Goal: Task Accomplishment & Management: Manage account settings

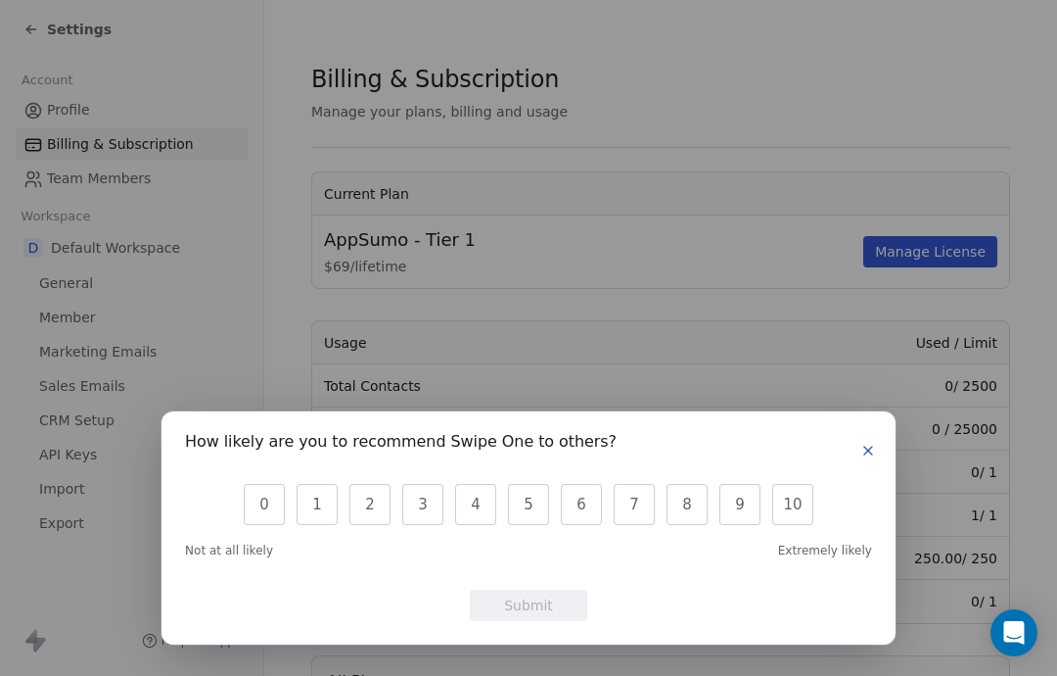
click at [864, 449] on icon "button" at bounding box center [869, 451] width 16 height 16
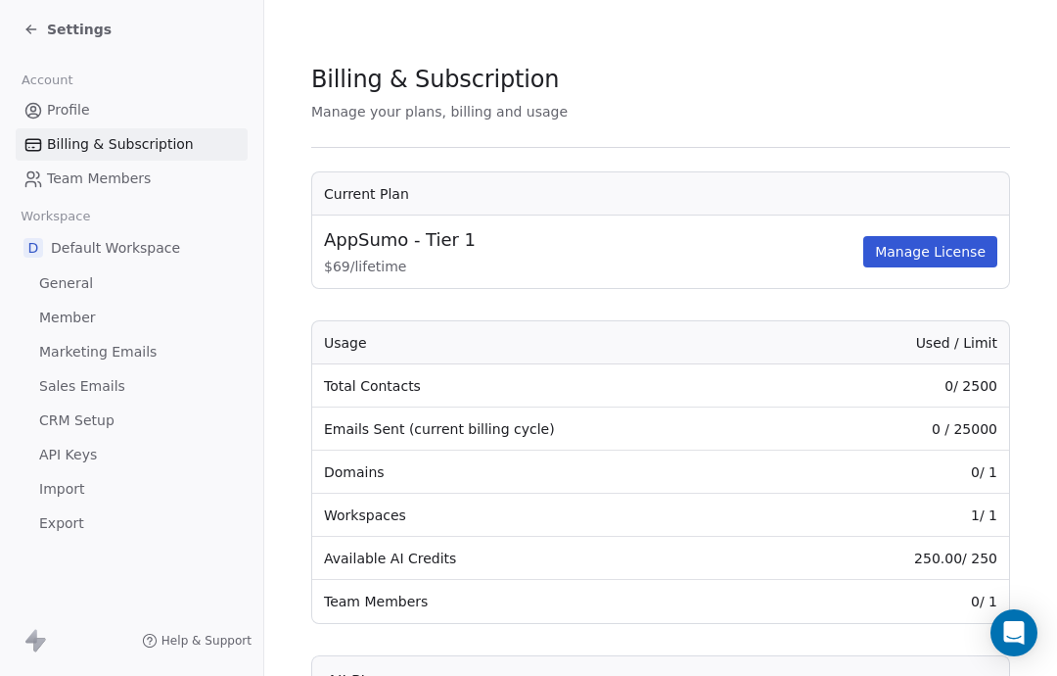
click at [84, 459] on span "API Keys" at bounding box center [68, 454] width 58 height 21
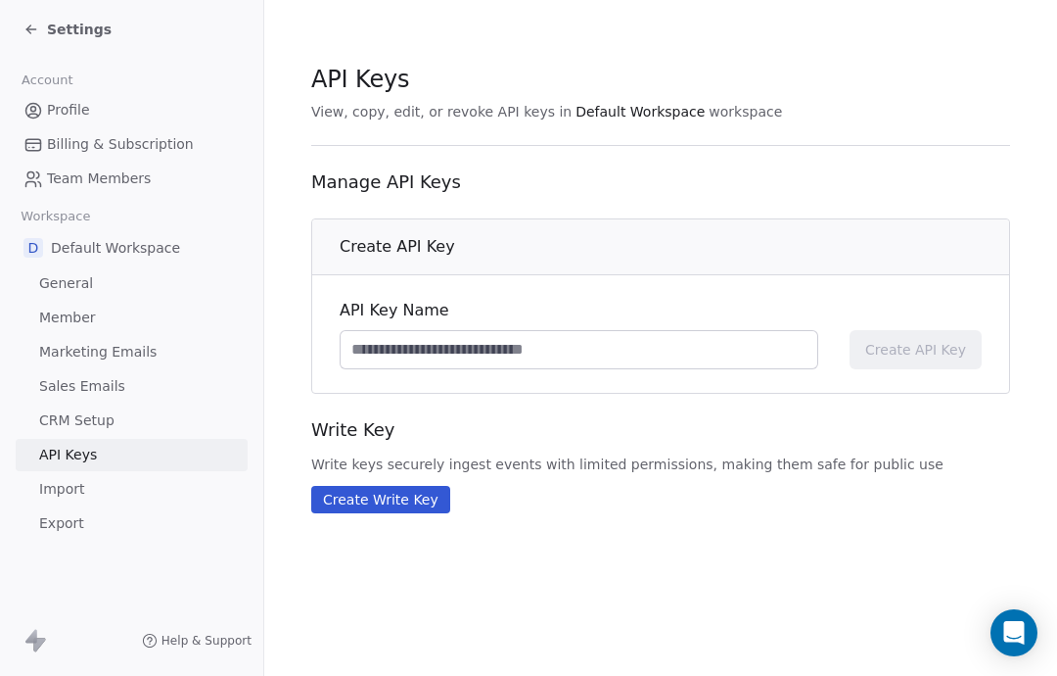
click at [108, 434] on link "CRM Setup" at bounding box center [132, 420] width 232 height 32
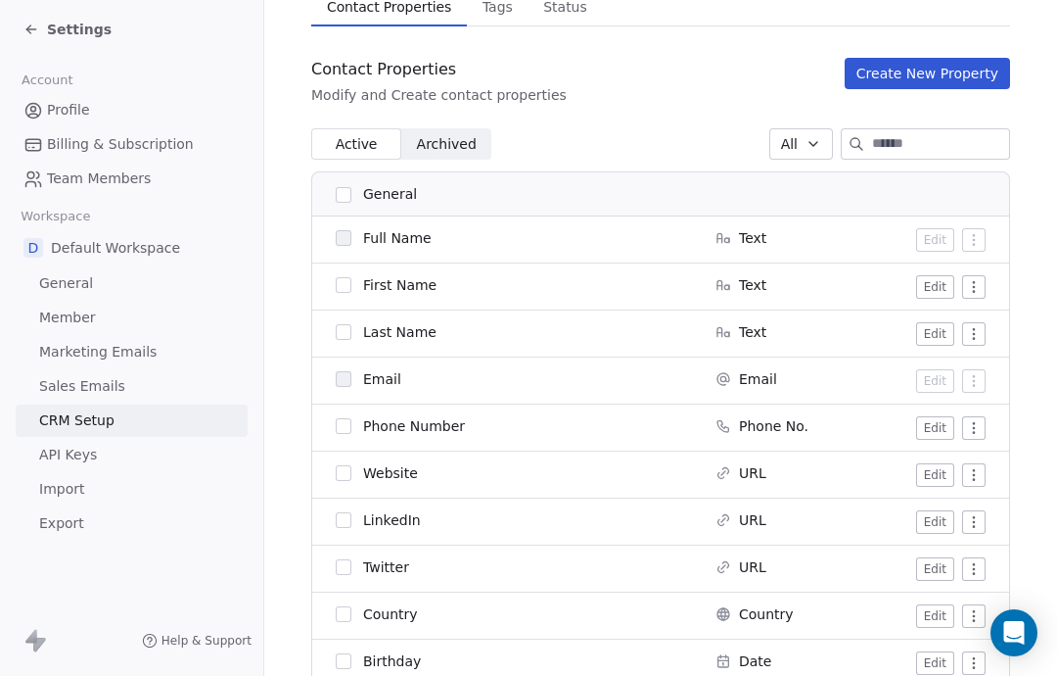
scroll to position [170, 0]
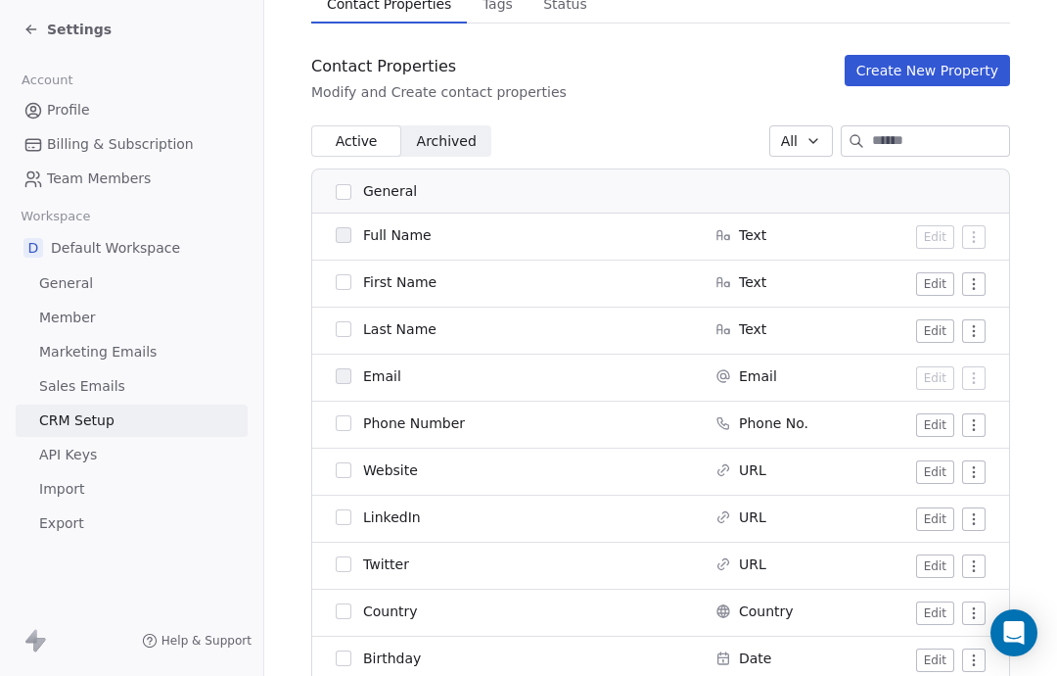
click at [342, 430] on button "button" at bounding box center [344, 423] width 16 height 16
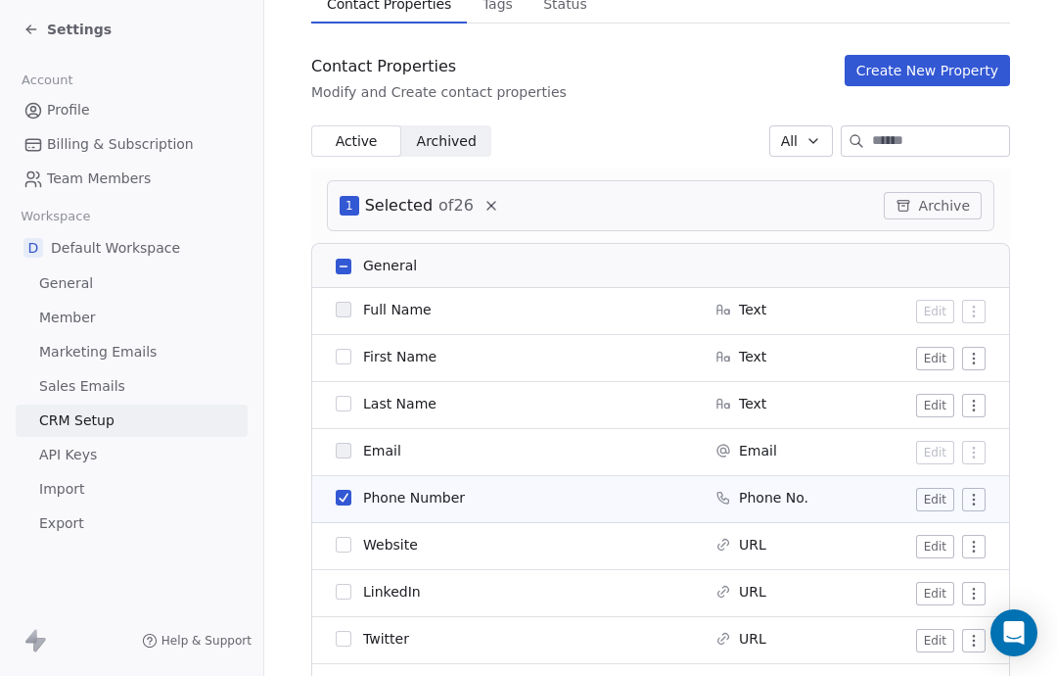
click at [344, 542] on button "button" at bounding box center [344, 545] width 16 height 16
click at [342, 368] on td "First Name" at bounding box center [508, 358] width 392 height 47
click at [350, 355] on button "button" at bounding box center [344, 357] width 16 height 16
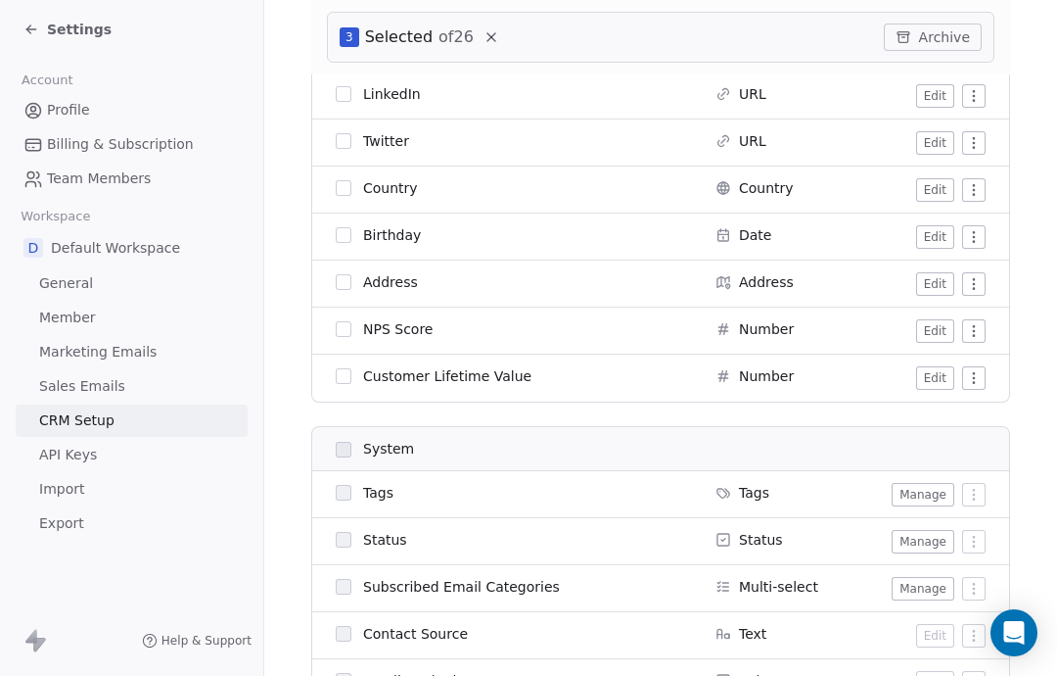
scroll to position [669, 0]
click at [350, 280] on button "button" at bounding box center [344, 281] width 16 height 16
click at [341, 96] on button "button" at bounding box center [344, 93] width 16 height 16
click at [349, 194] on button "button" at bounding box center [344, 187] width 16 height 16
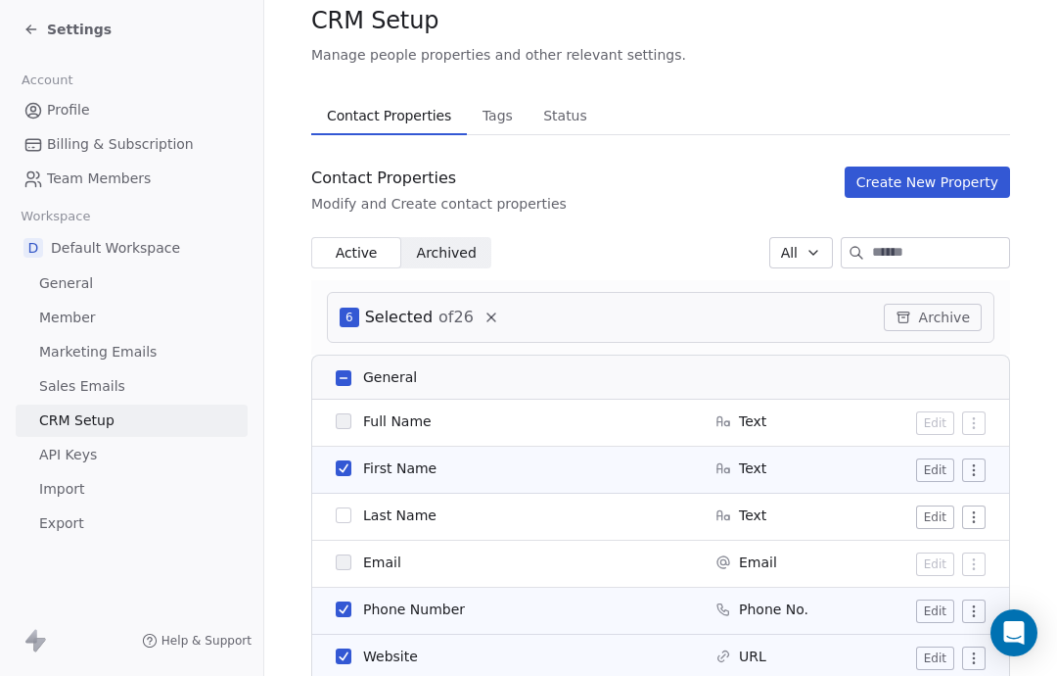
scroll to position [57, 0]
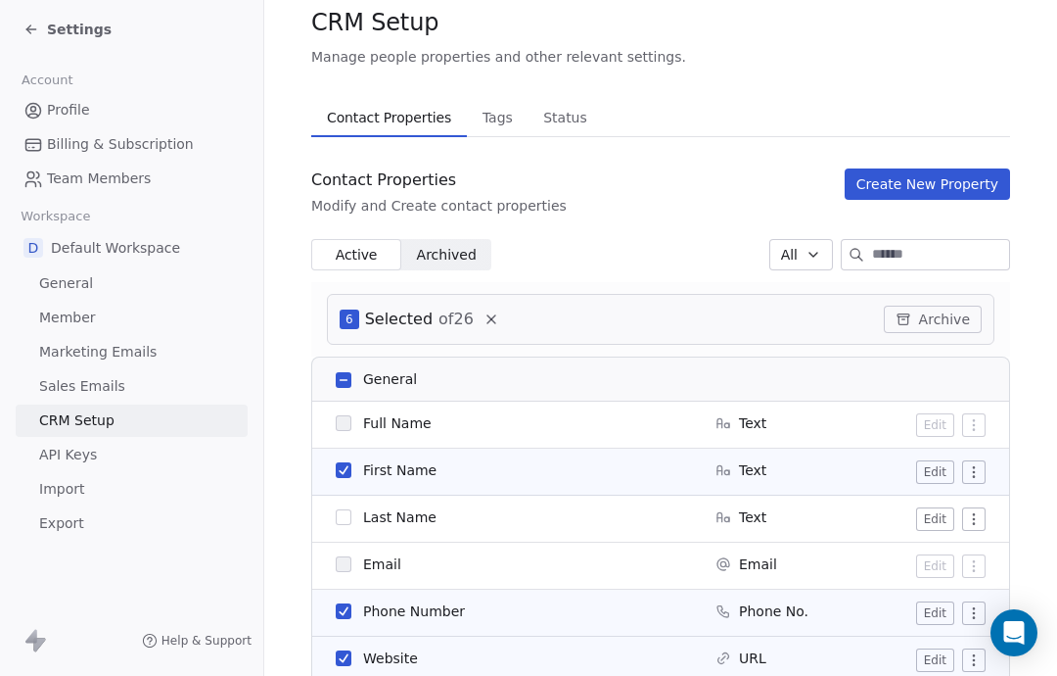
click at [936, 185] on button "Create New Property" at bounding box center [927, 183] width 165 height 31
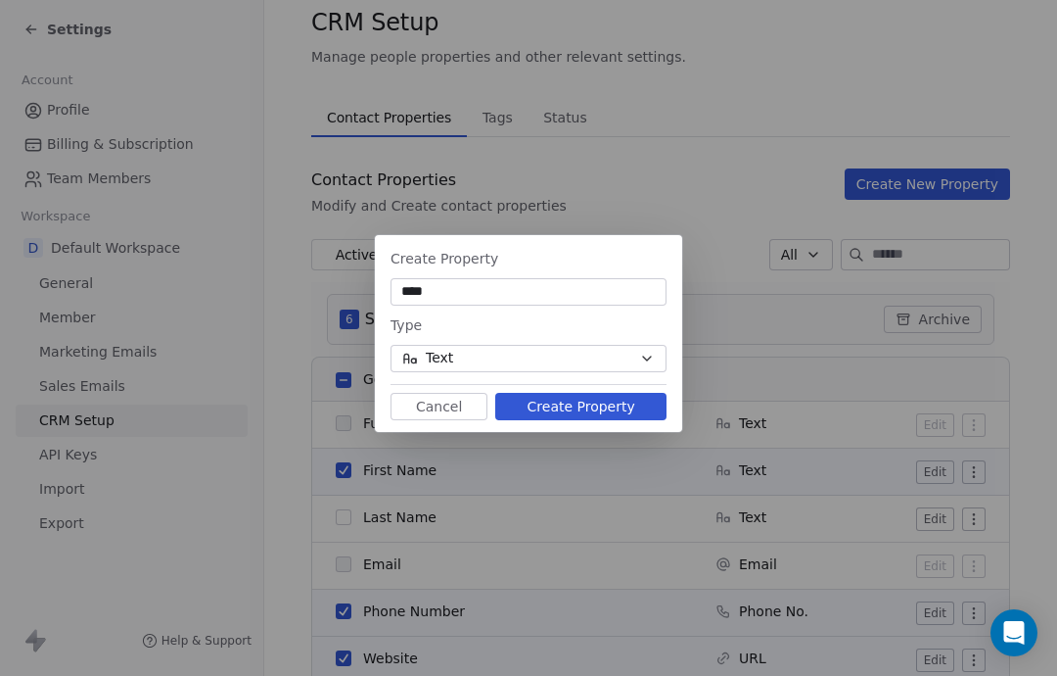
type input "***"
click at [610, 408] on button "Create Property" at bounding box center [580, 406] width 171 height 27
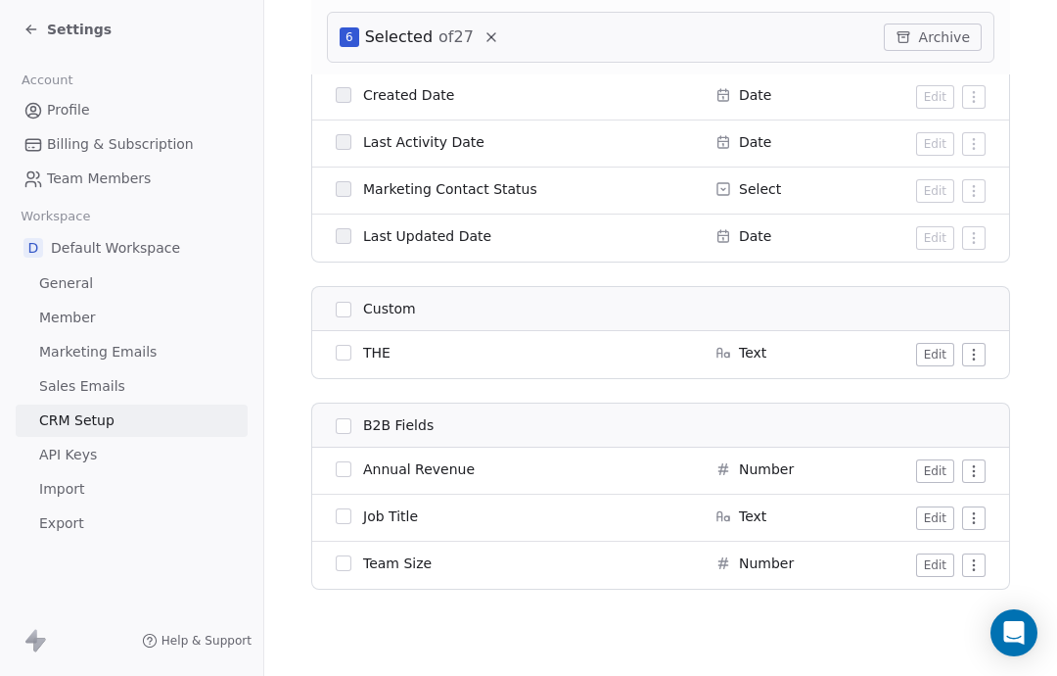
scroll to position [1347, 0]
click at [88, 492] on link "Import" at bounding box center [132, 489] width 232 height 32
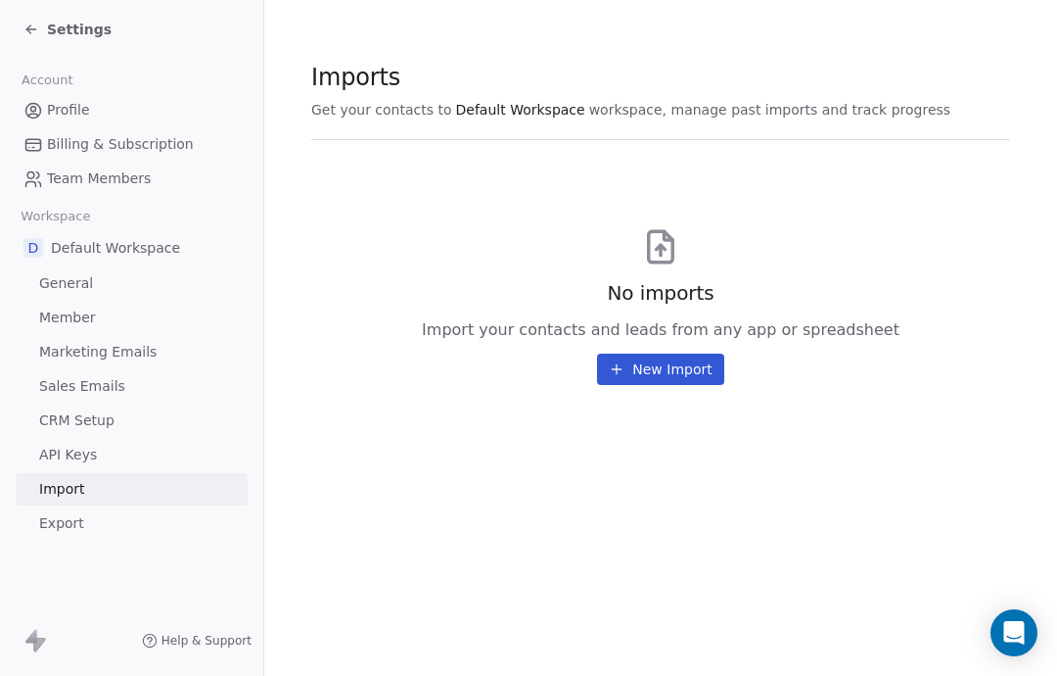
click at [89, 284] on span "General" at bounding box center [66, 283] width 54 height 21
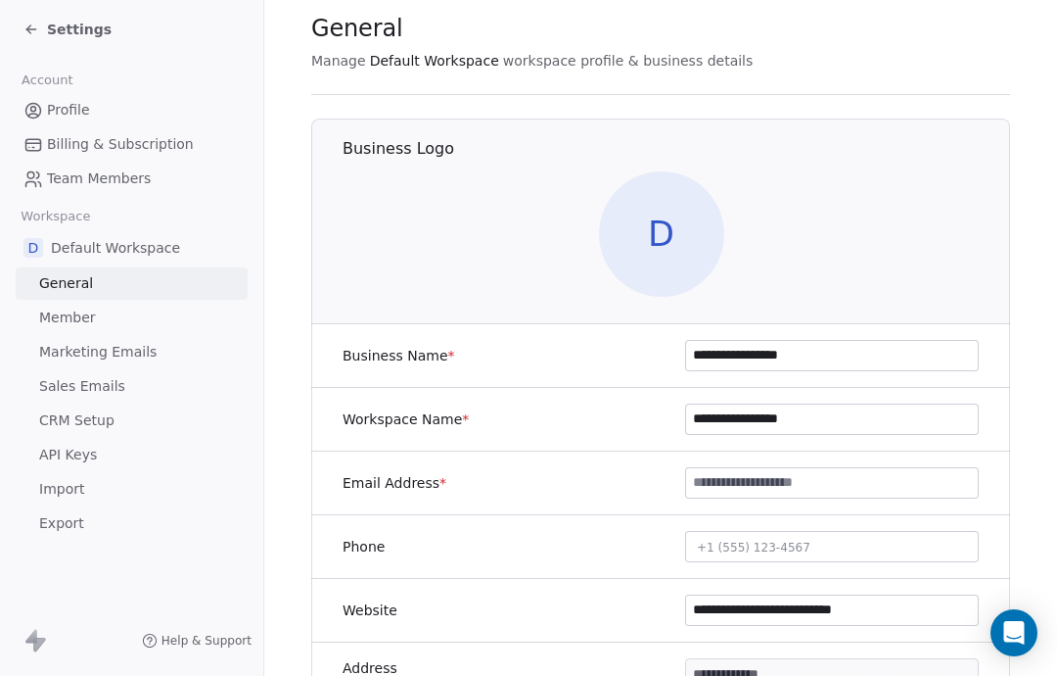
scroll to position [50, 0]
click at [658, 257] on span "D" at bounding box center [661, 234] width 125 height 125
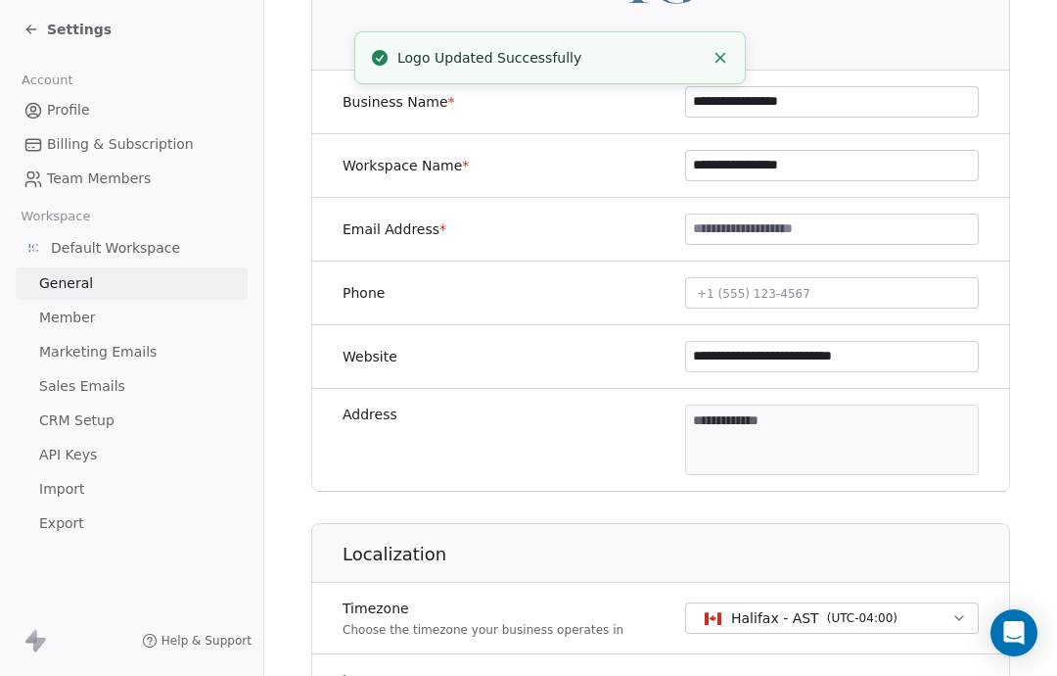
scroll to position [304, 0]
click at [764, 227] on input at bounding box center [832, 228] width 292 height 29
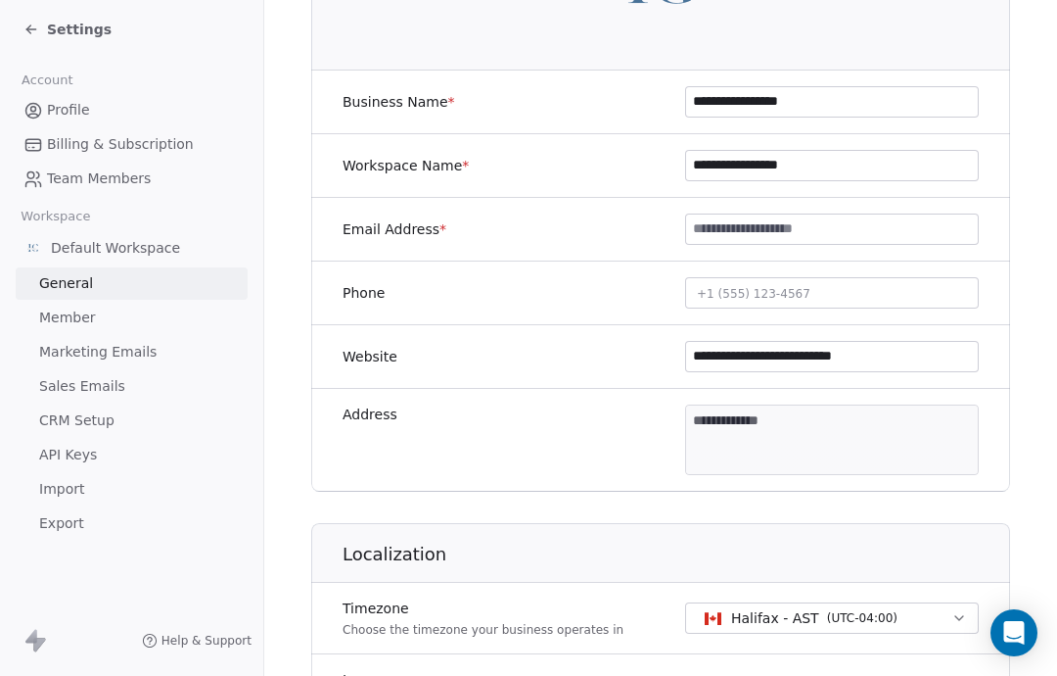
click at [797, 235] on input at bounding box center [832, 228] width 292 height 29
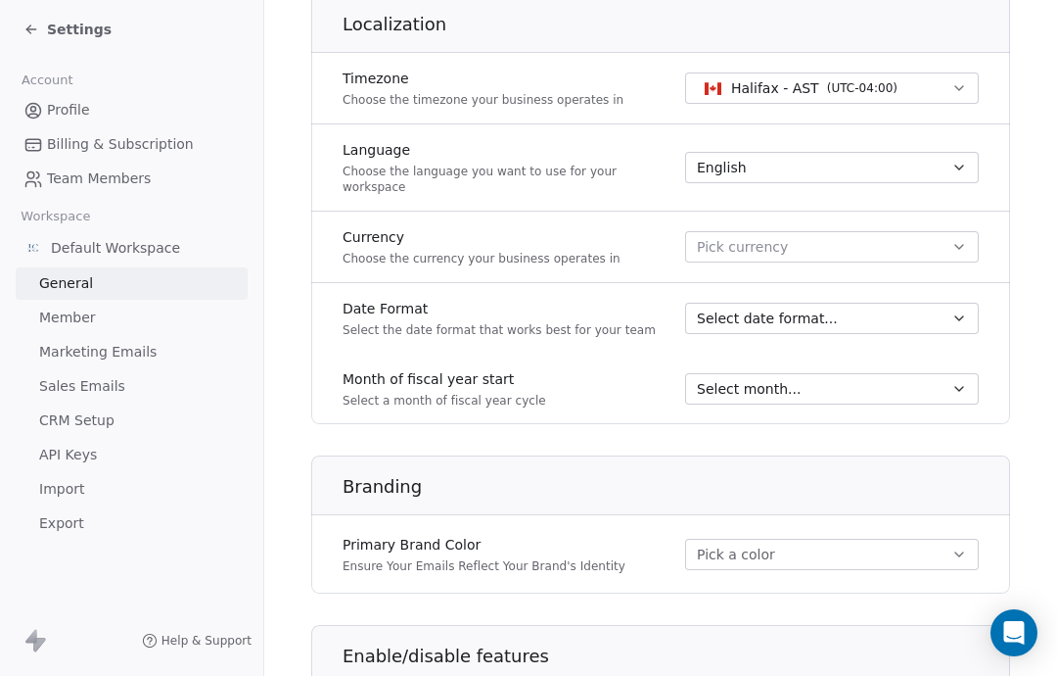
scroll to position [821, 0]
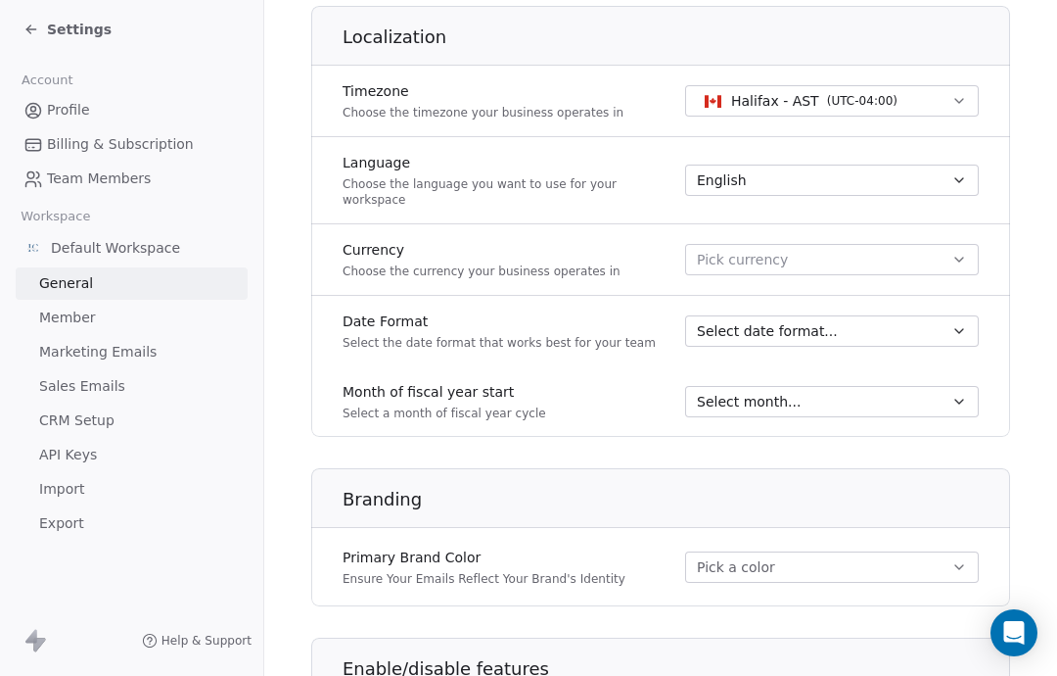
click at [946, 115] on button "Halifax - AST ( UTC-04:00 )" at bounding box center [832, 100] width 294 height 31
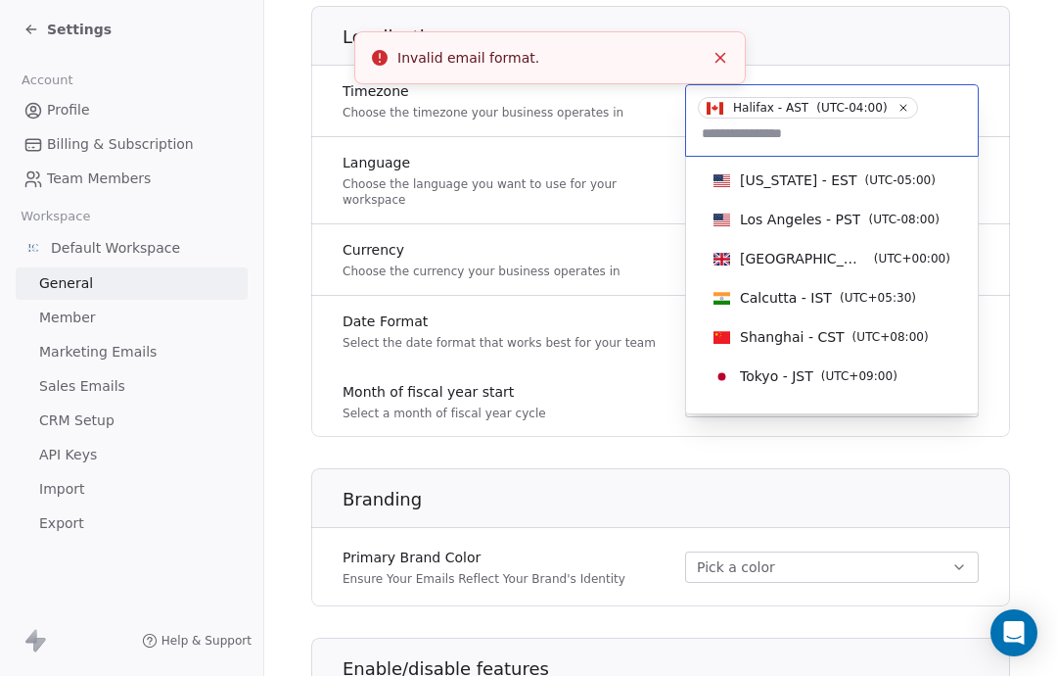
click at [865, 175] on span "( UTC-05:00 )" at bounding box center [900, 180] width 70 height 18
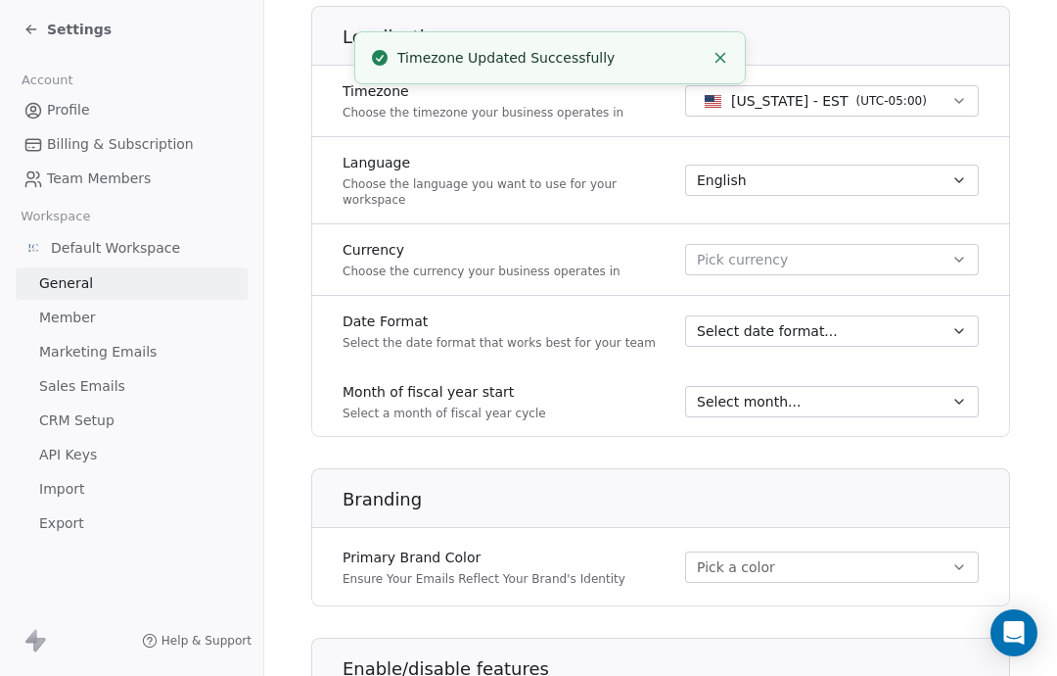
click at [812, 321] on span "Select date format..." at bounding box center [767, 331] width 141 height 20
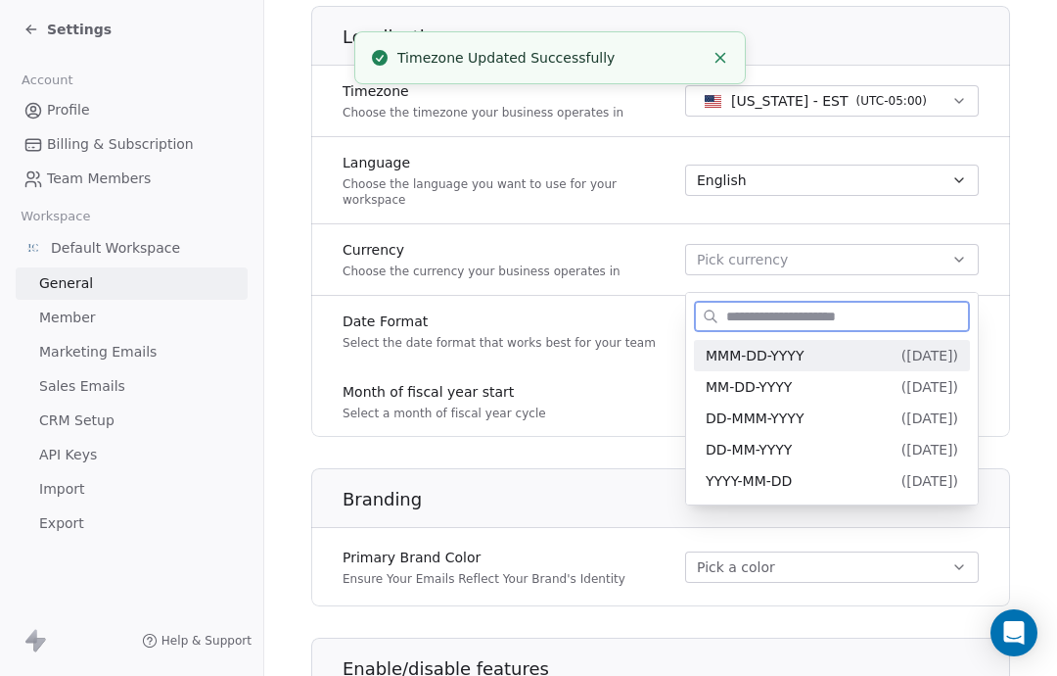
click at [804, 360] on span "MMM-DD-YYYY" at bounding box center [755, 356] width 98 height 16
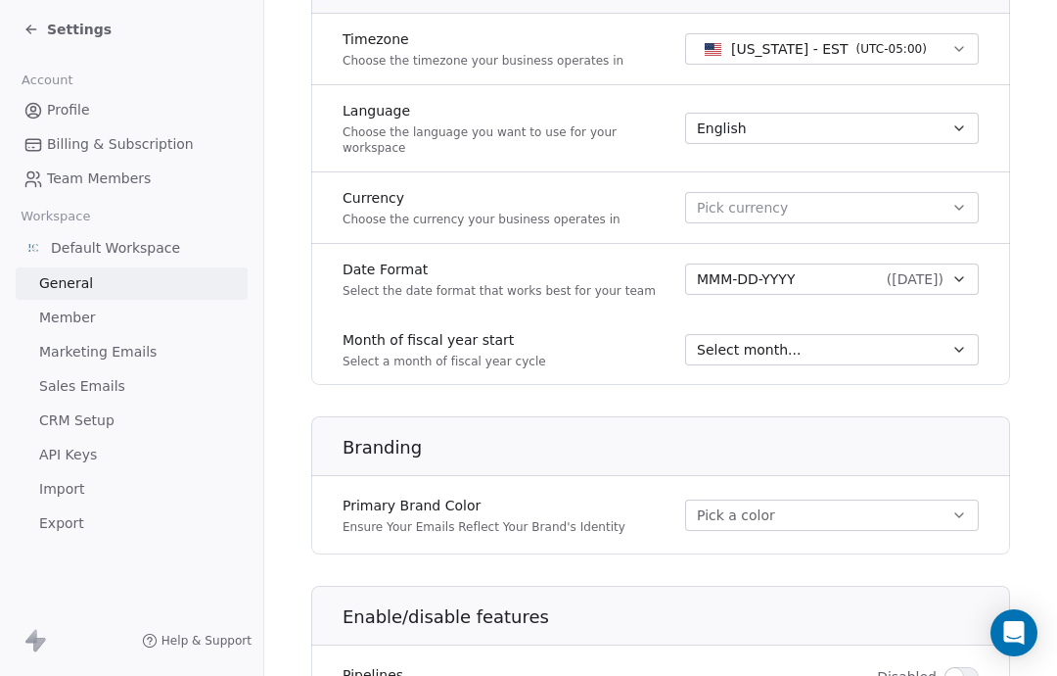
scroll to position [874, 0]
click at [939, 499] on button "Pick a color" at bounding box center [832, 513] width 294 height 31
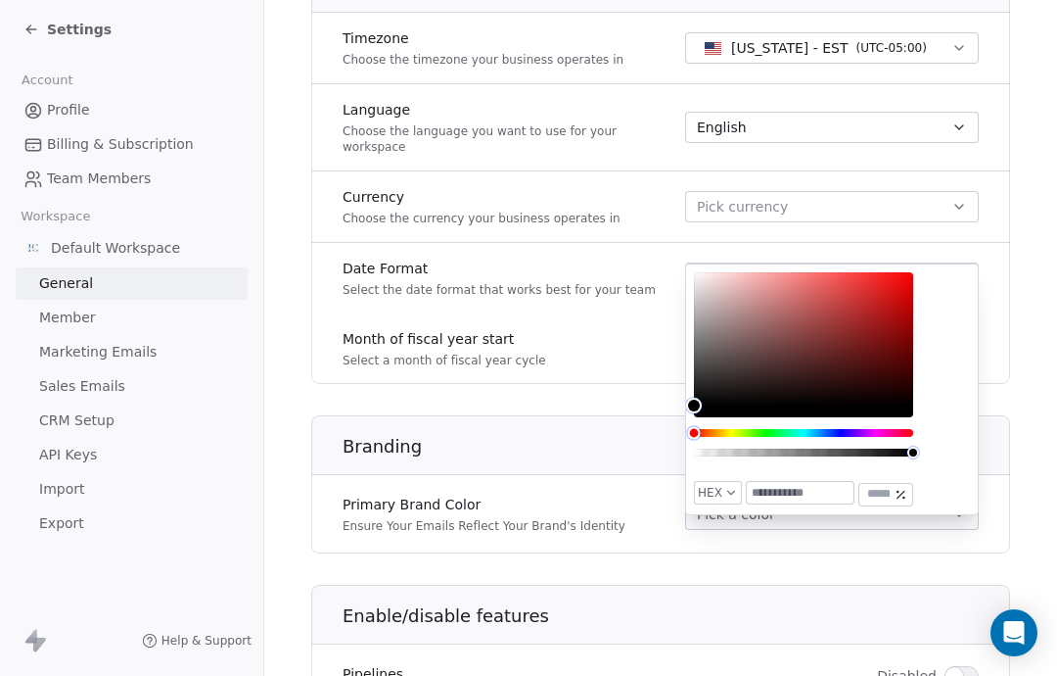
click at [700, 434] on div "Hue" at bounding box center [693, 432] width 13 height 13
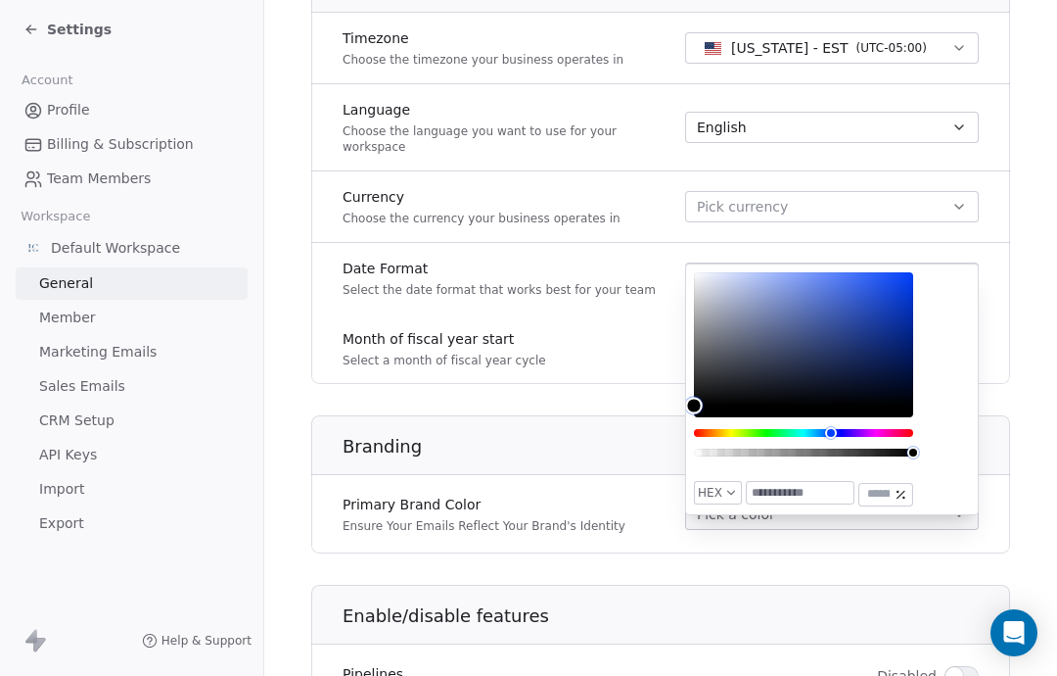
type input "*******"
click at [703, 397] on div "Color" at bounding box center [694, 406] width 18 height 18
click at [1052, 326] on section "**********" at bounding box center [660, 56] width 793 height 1860
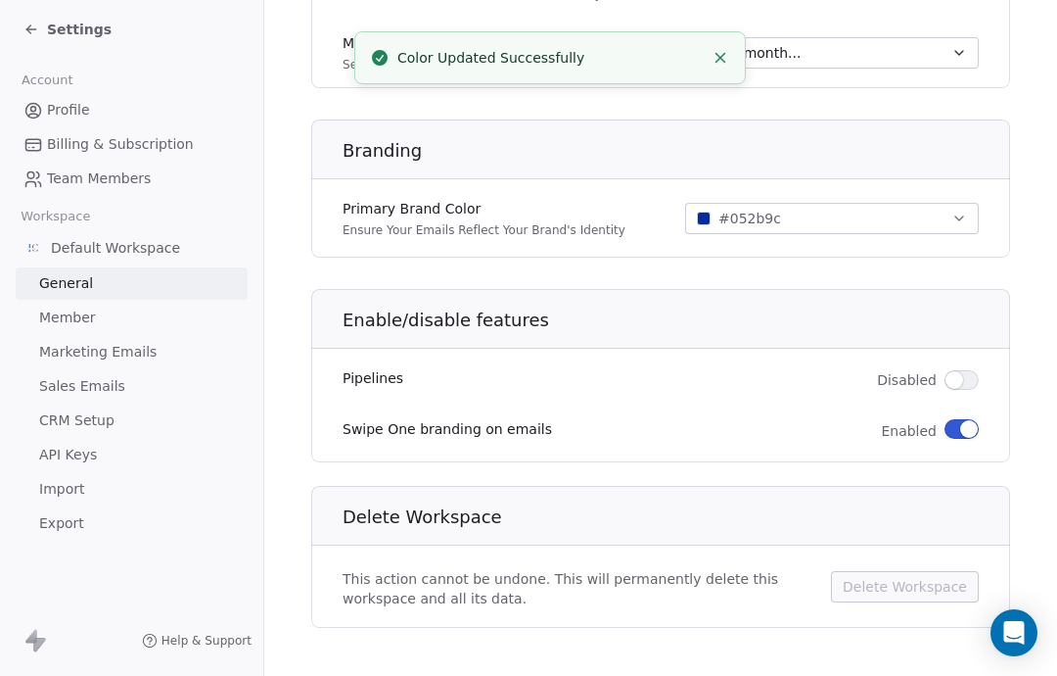
scroll to position [1169, 0]
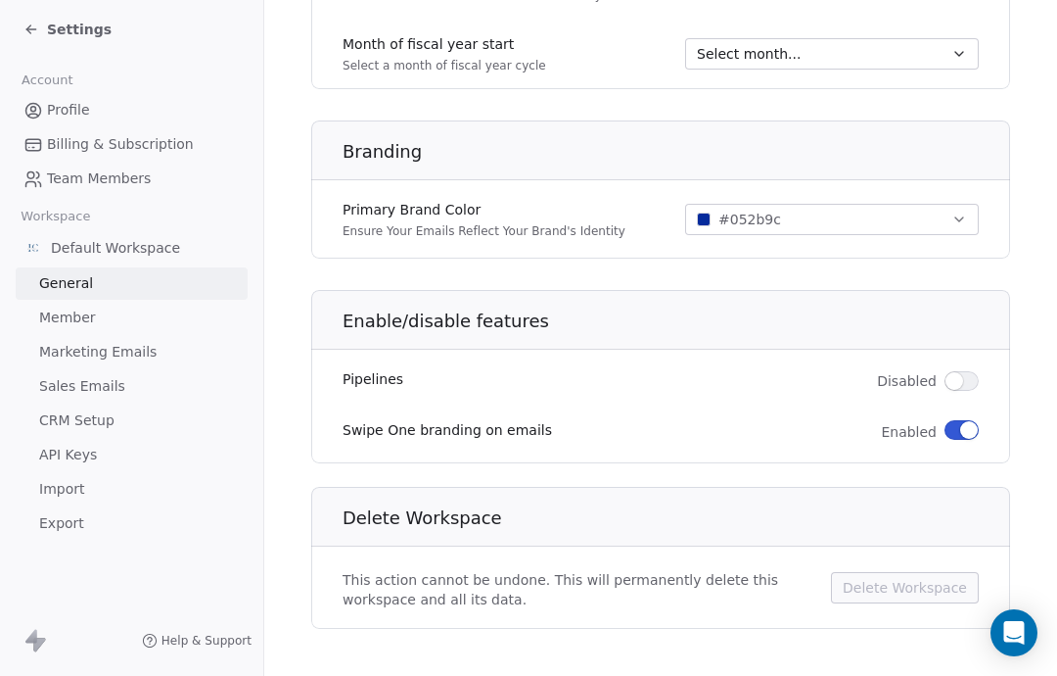
click at [952, 420] on button "button" at bounding box center [962, 430] width 34 height 20
click at [75, 320] on span "Member" at bounding box center [67, 317] width 57 height 21
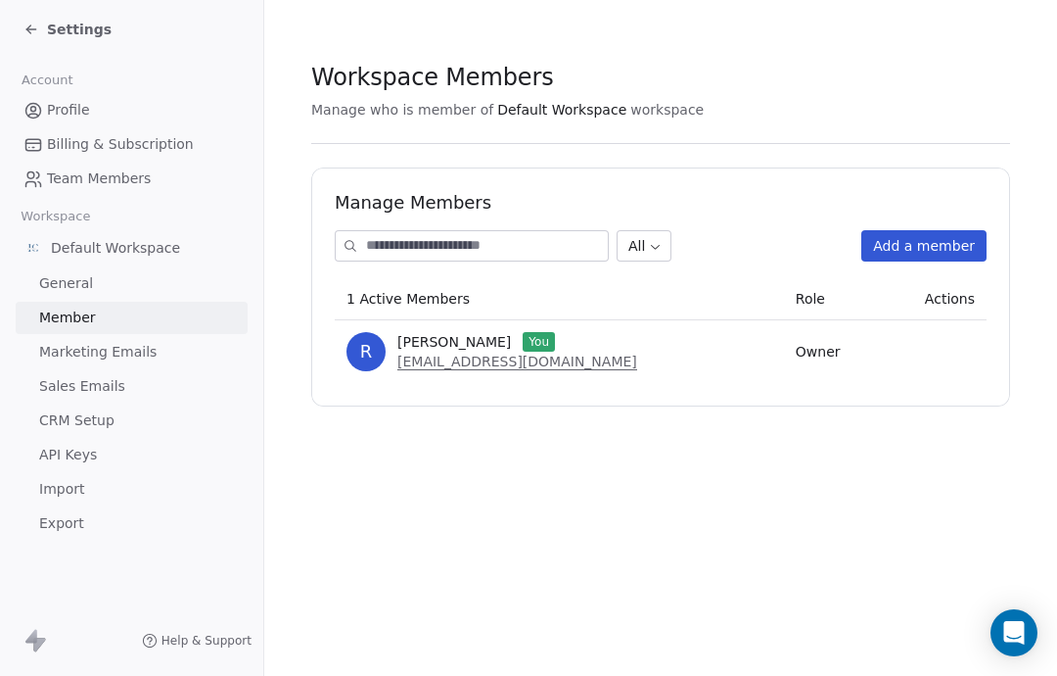
click at [939, 258] on button "Add a member" at bounding box center [924, 245] width 125 height 31
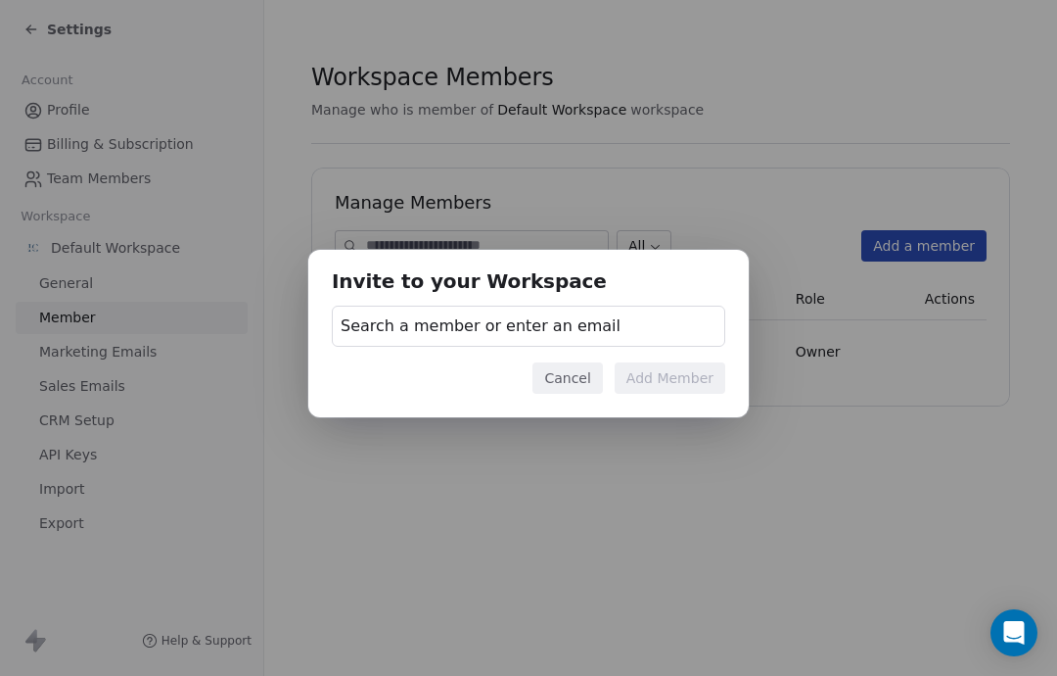
click at [579, 337] on span "Search a member or enter an email" at bounding box center [481, 325] width 280 height 23
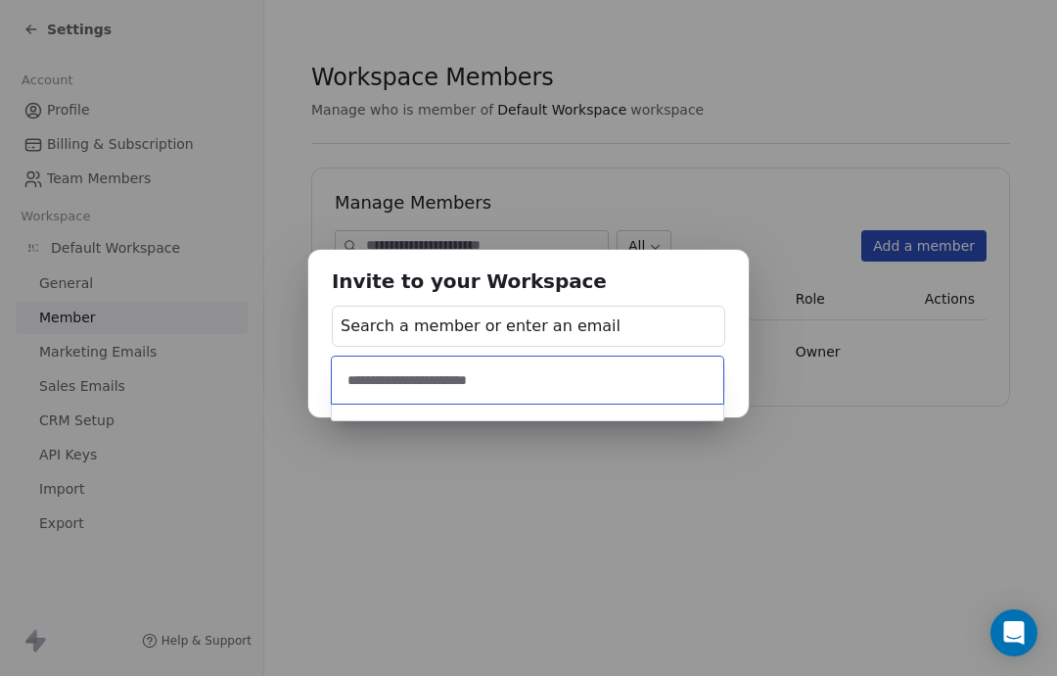
click at [690, 389] on input "**********" at bounding box center [528, 380] width 368 height 22
type input "**********"
click at [672, 499] on div "Invite to your Workspace Search a member or enter an email Cancel Add Member" at bounding box center [528, 338] width 1057 height 676
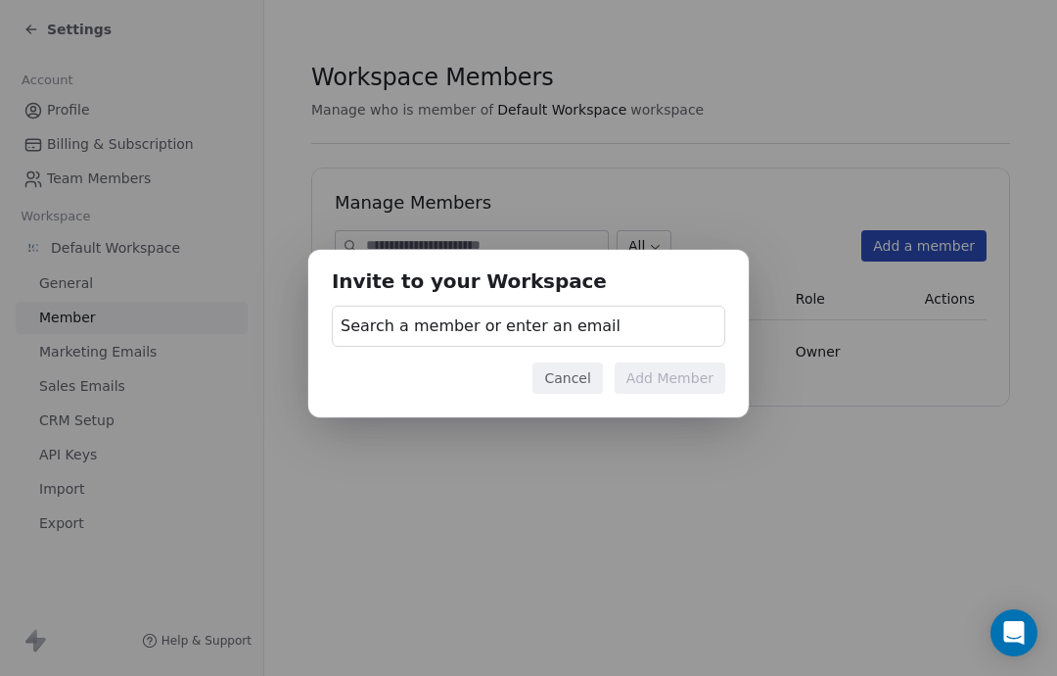
click at [583, 385] on button "Cancel" at bounding box center [568, 377] width 70 height 31
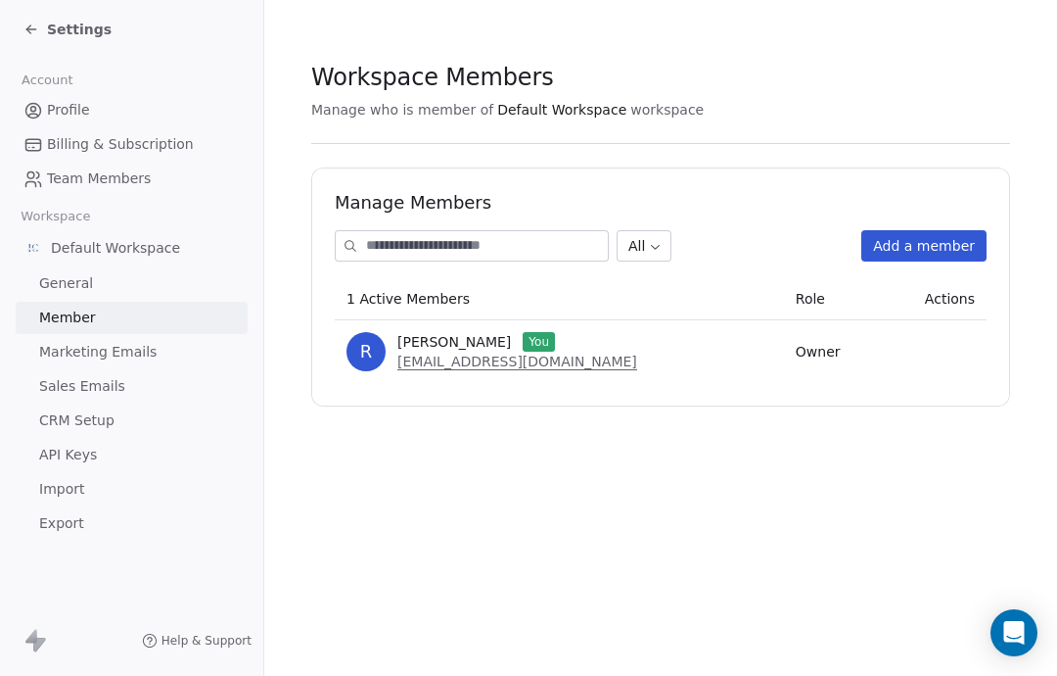
click at [941, 257] on button "Add a member" at bounding box center [924, 245] width 125 height 31
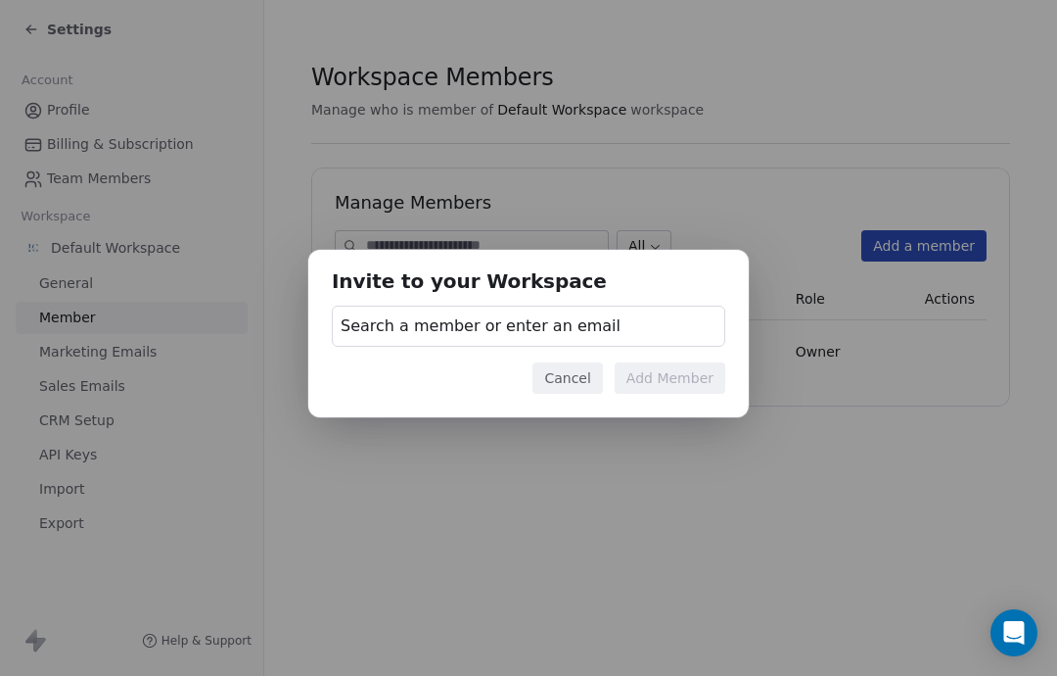
click at [642, 346] on div "Search a member or enter an email" at bounding box center [529, 325] width 394 height 41
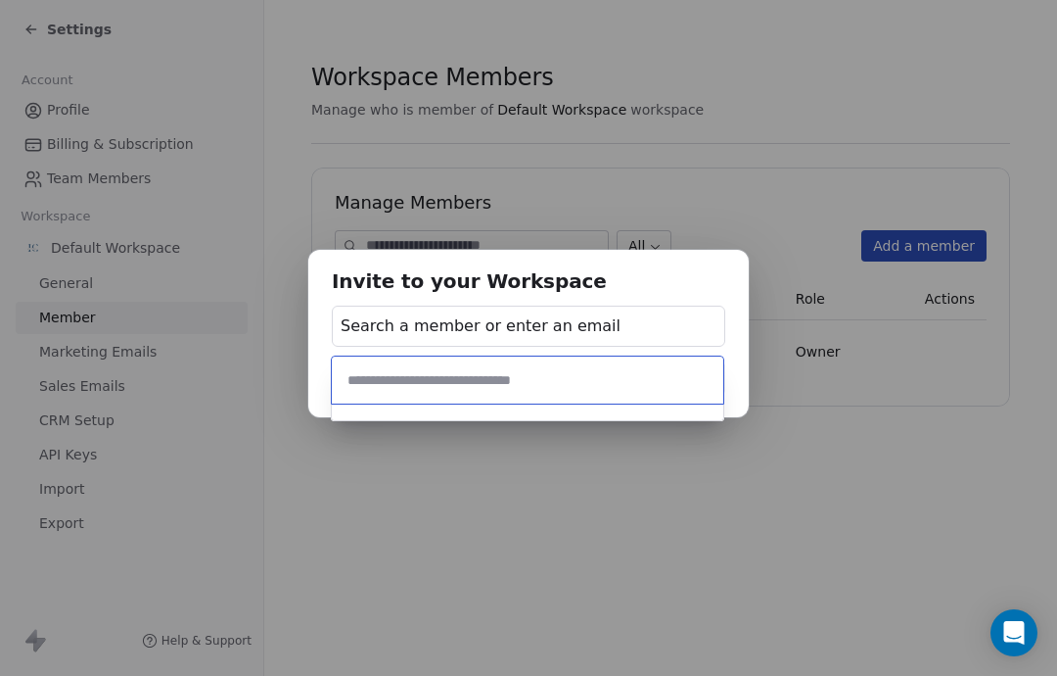
click at [522, 500] on div "Invite to your Workspace Search a member or enter an email Cancel Add Member" at bounding box center [528, 338] width 1057 height 676
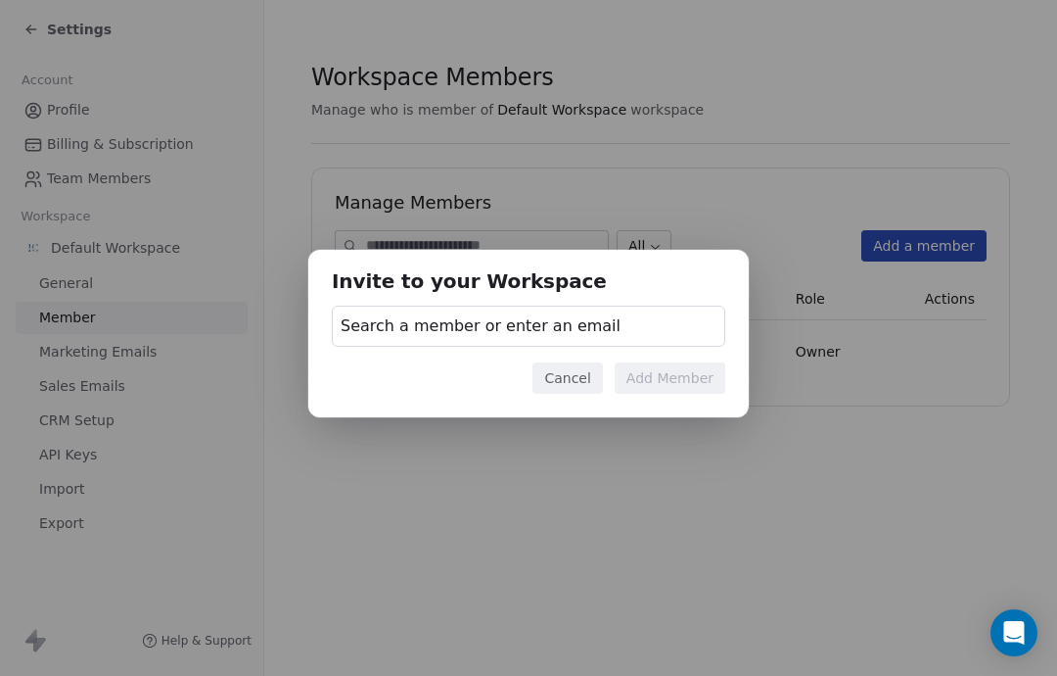
click at [822, 188] on div "Invite to your Workspace Search a member or enter an email Cancel Add Member" at bounding box center [528, 338] width 1057 height 676
click at [724, 500] on div "Invite to your Workspace Search a member or enter an email Cancel Add Member" at bounding box center [528, 338] width 1057 height 676
click at [578, 390] on button "Cancel" at bounding box center [568, 377] width 70 height 31
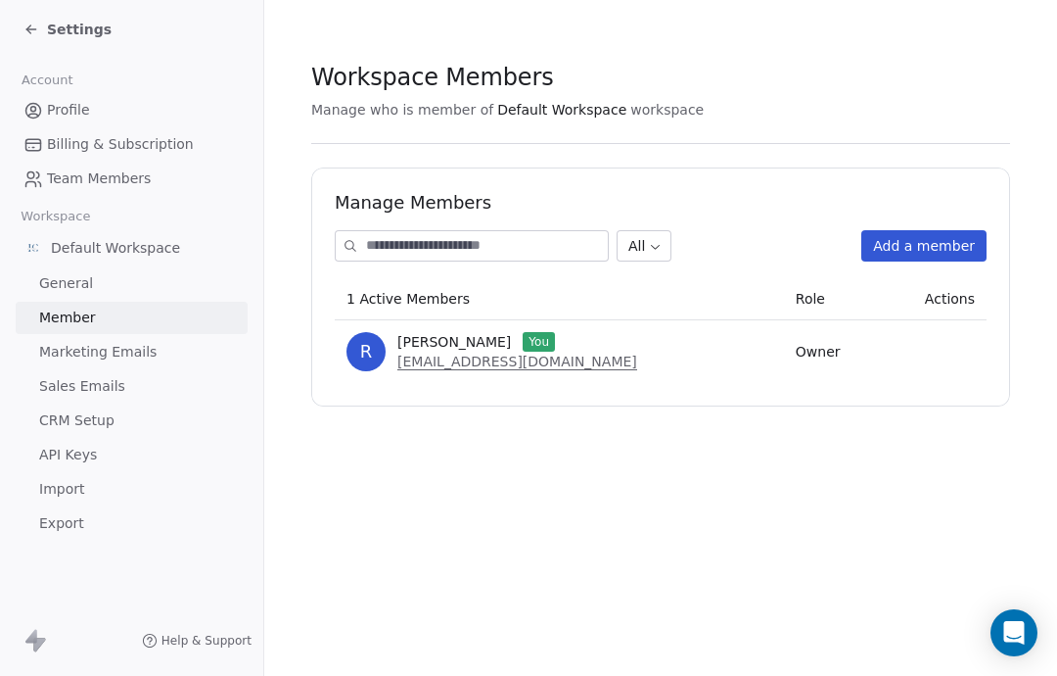
click at [153, 143] on span "Billing & Subscription" at bounding box center [120, 144] width 147 height 21
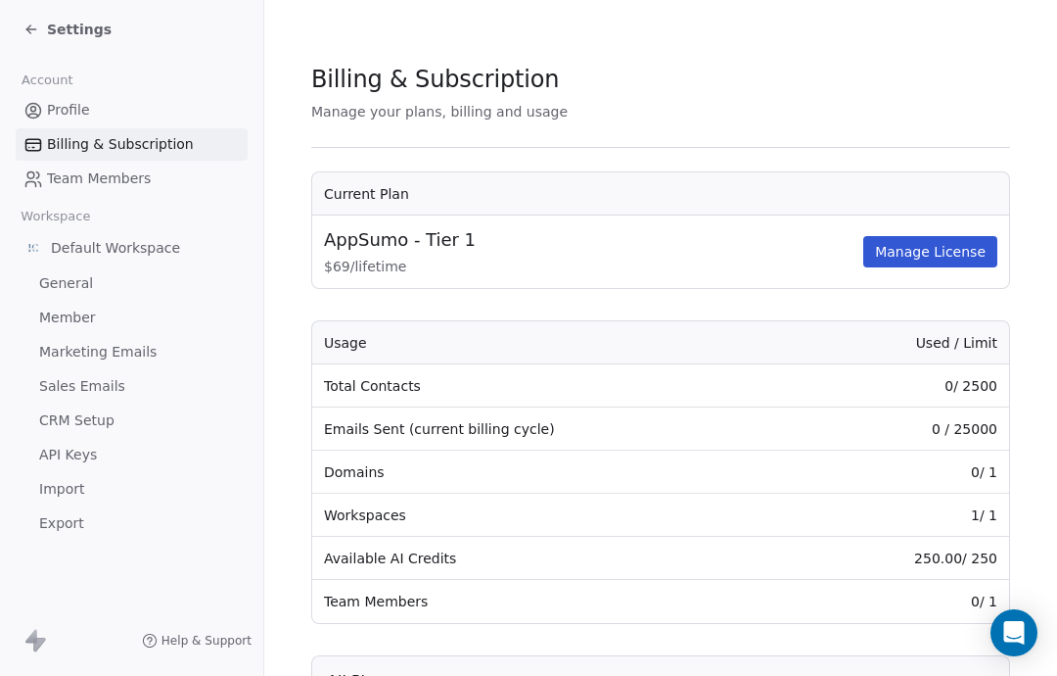
click at [84, 103] on span "Profile" at bounding box center [68, 110] width 43 height 21
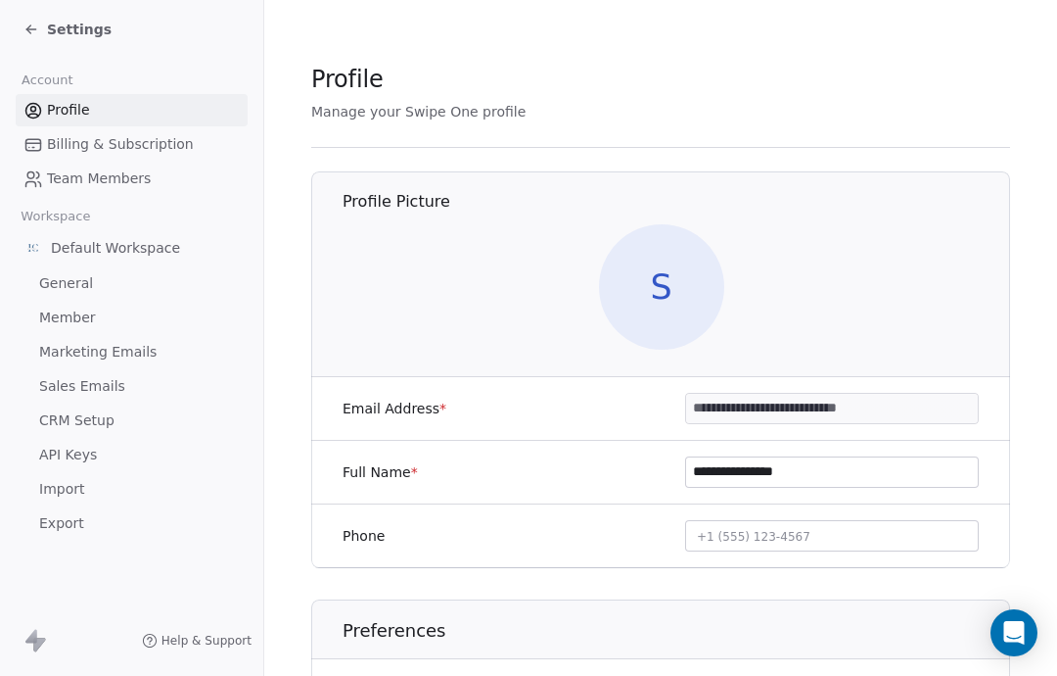
click at [89, 424] on span "CRM Setup" at bounding box center [76, 420] width 75 height 21
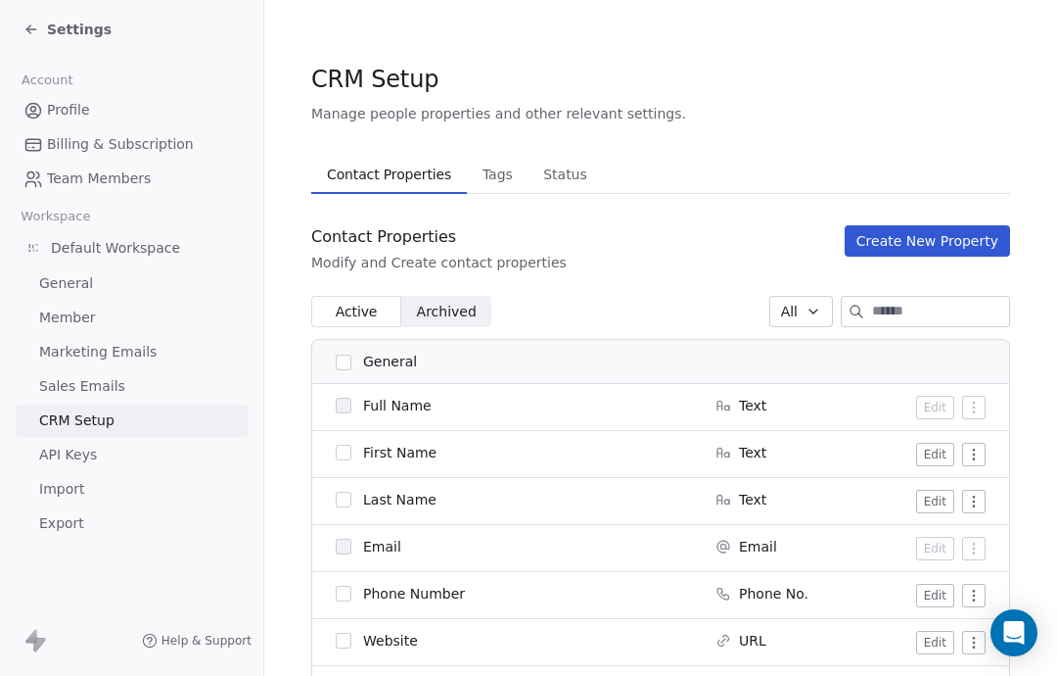
click at [117, 461] on link "API Keys" at bounding box center [132, 455] width 232 height 32
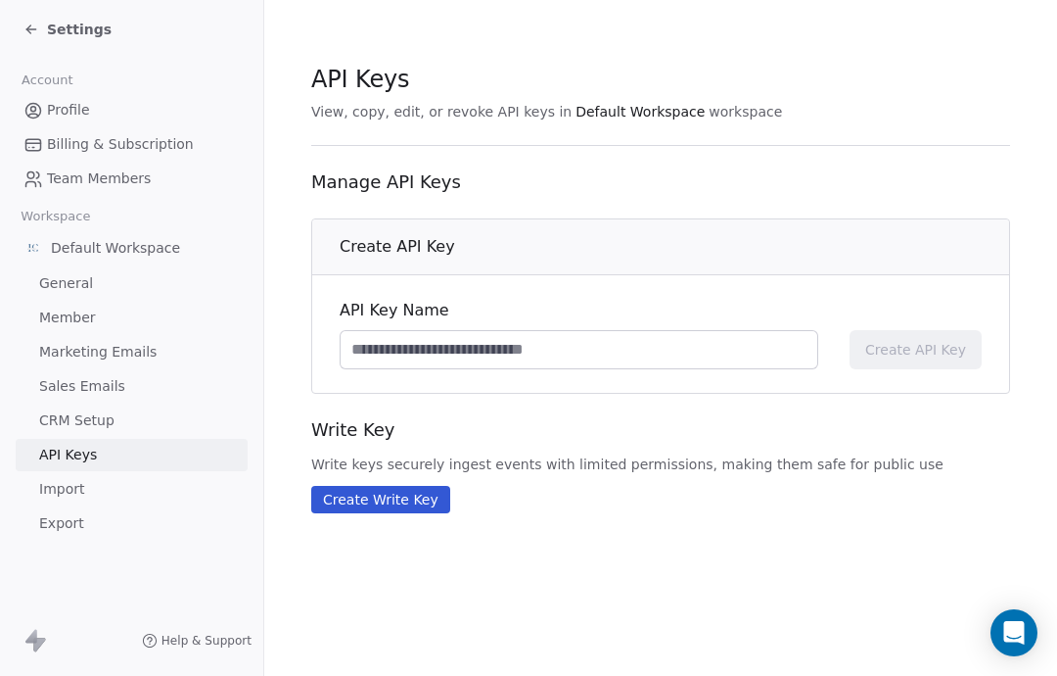
click at [562, 356] on input at bounding box center [579, 349] width 477 height 37
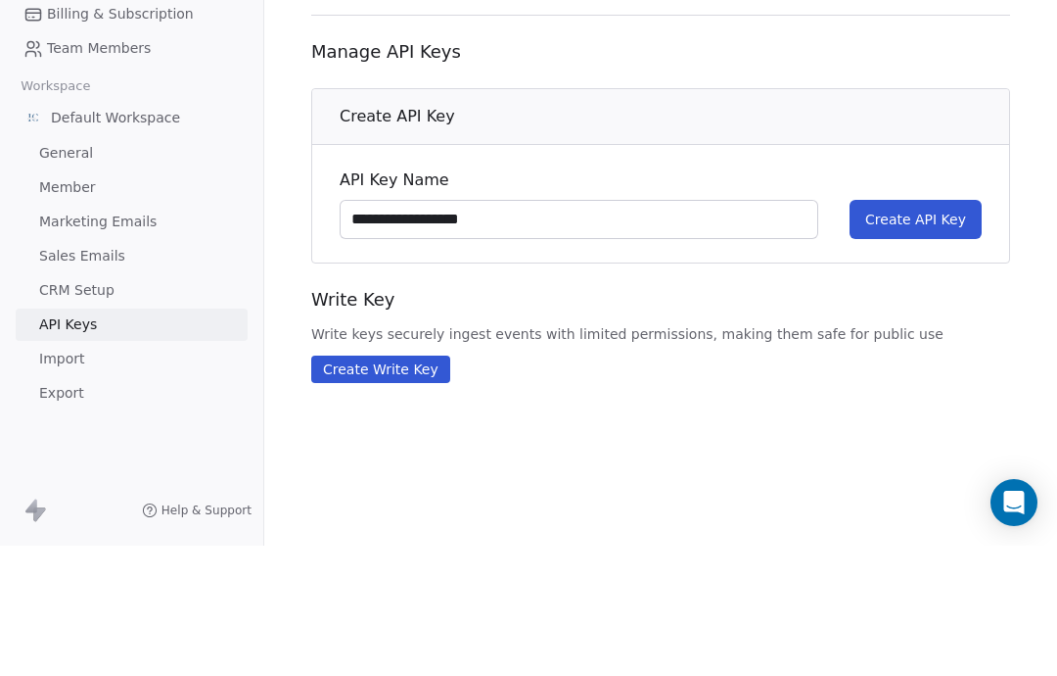
type input "**********"
click at [919, 340] on span "Create API Key" at bounding box center [915, 350] width 101 height 20
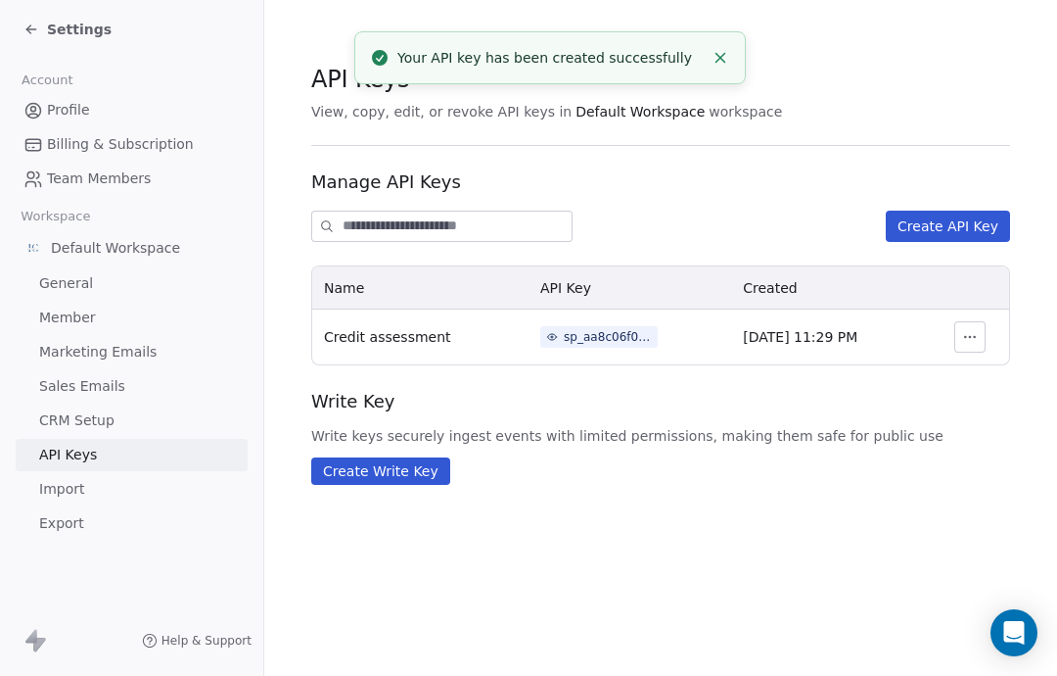
click at [973, 344] on icon "button" at bounding box center [970, 337] width 16 height 16
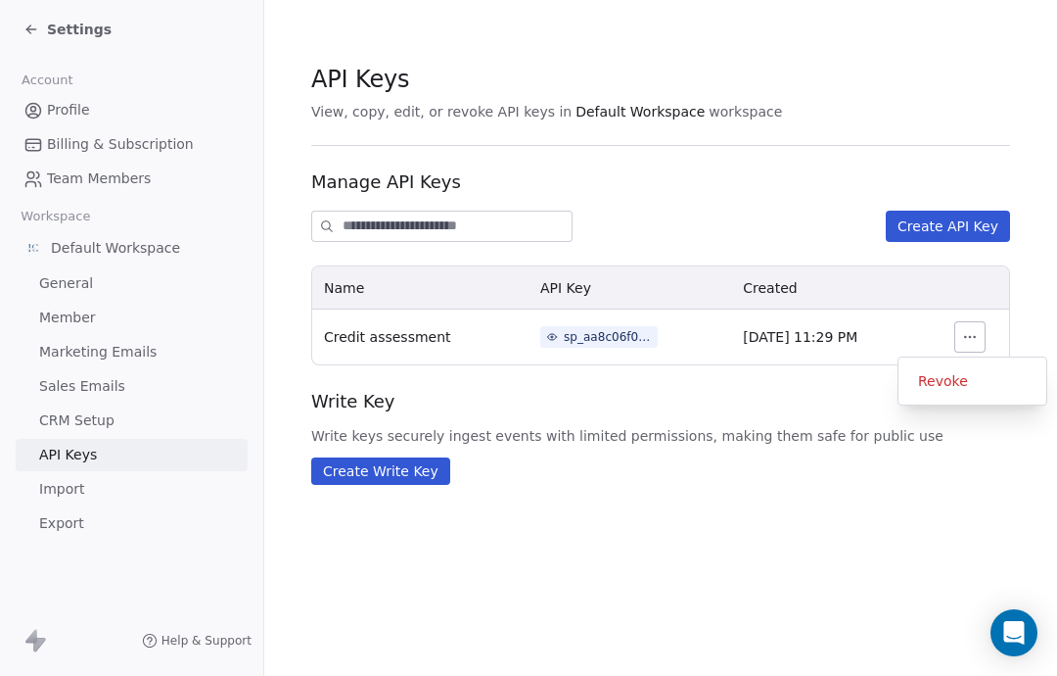
click at [578, 345] on div "sp_aa8c06f070ab490e8a1ffca519b7328b" at bounding box center [608, 337] width 88 height 18
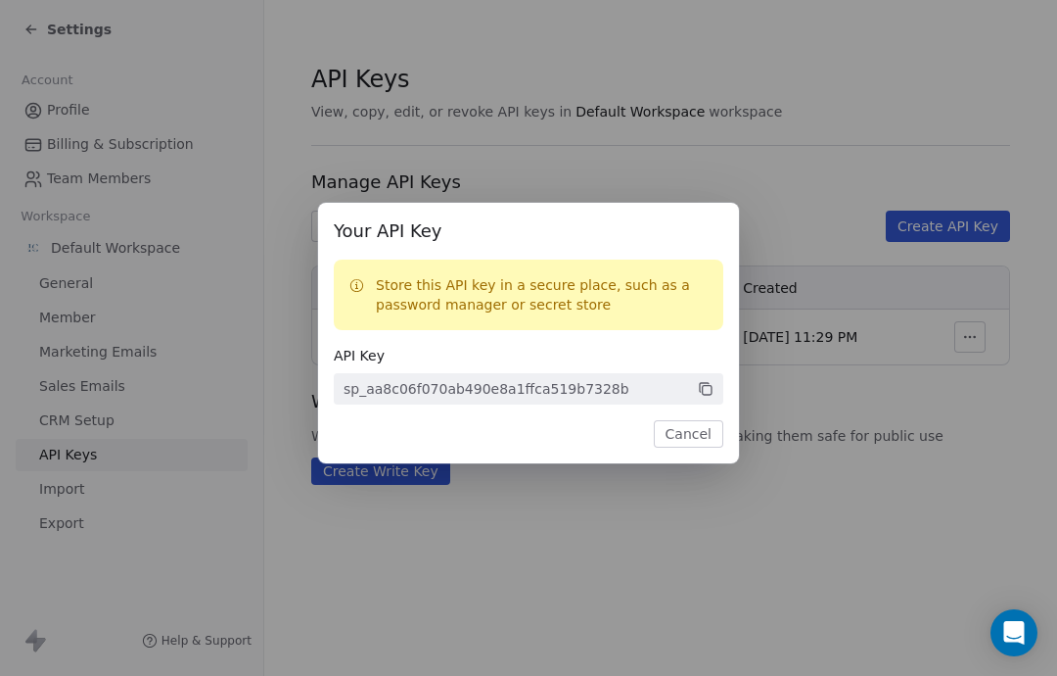
click at [707, 392] on icon at bounding box center [706, 389] width 16 height 16
click at [712, 388] on icon at bounding box center [707, 390] width 9 height 9
click at [703, 393] on icon at bounding box center [707, 390] width 9 height 9
click at [461, 399] on span "sp_aa8c06f070ab490e8a1ffca519b7328b" at bounding box center [529, 388] width 390 height 31
click at [707, 447] on button "Cancel" at bounding box center [689, 433] width 70 height 27
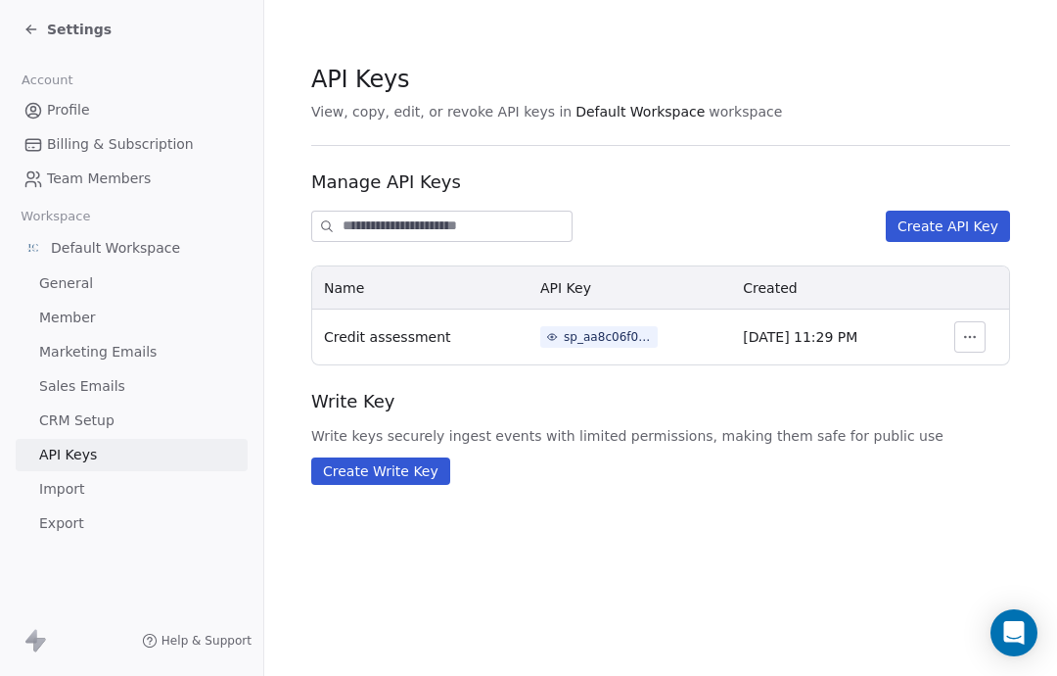
click at [70, 296] on link "General" at bounding box center [132, 283] width 232 height 32
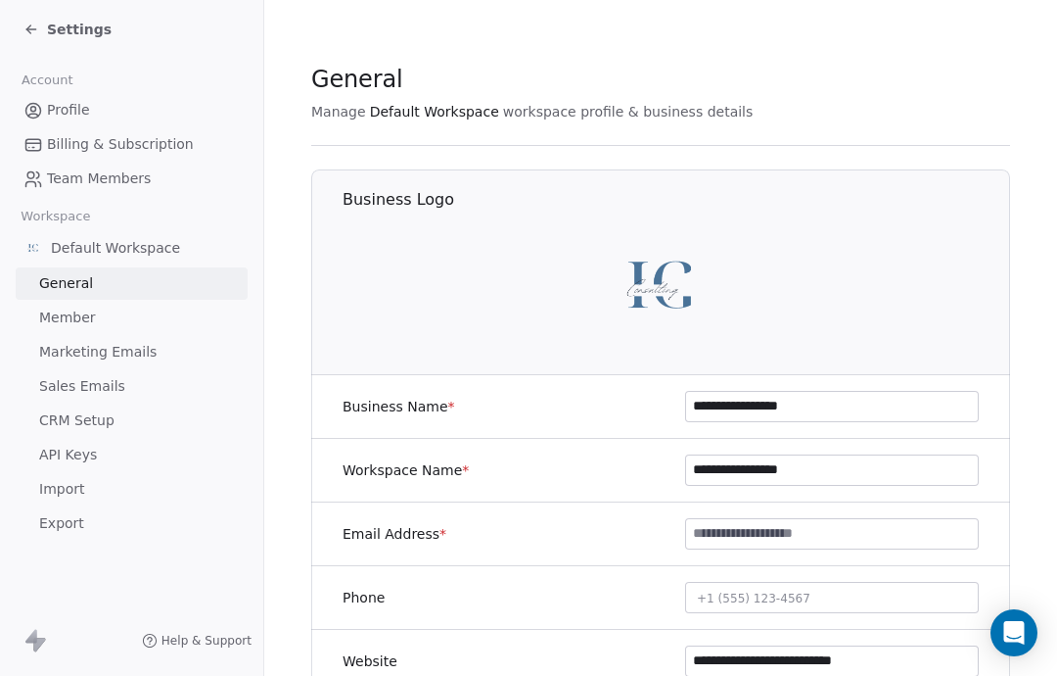
click at [159, 257] on span "Default Workspace" at bounding box center [115, 248] width 129 height 20
click at [149, 257] on span "Default Workspace" at bounding box center [115, 248] width 129 height 20
click at [109, 235] on div "Default Workspace" at bounding box center [132, 247] width 232 height 35
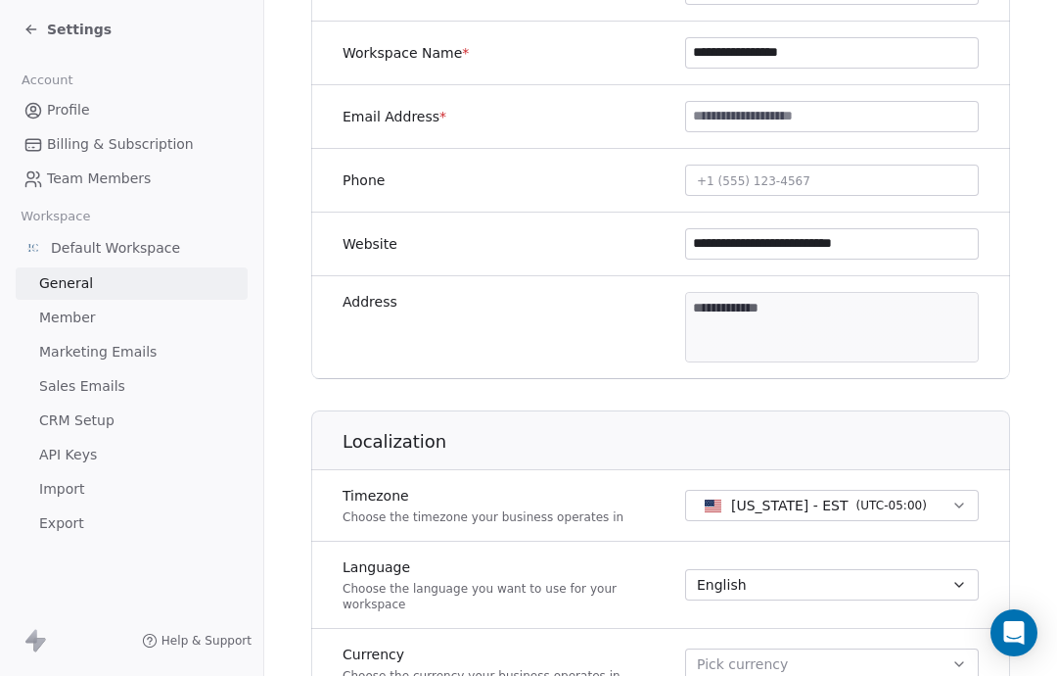
scroll to position [397, 0]
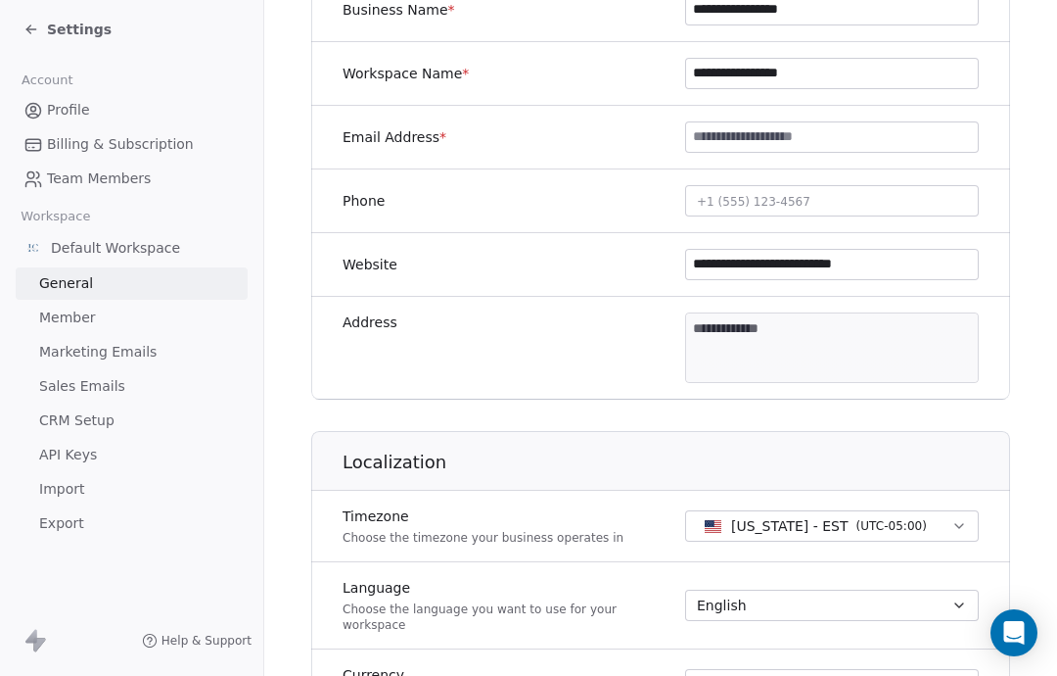
click at [747, 145] on input at bounding box center [832, 136] width 292 height 29
click at [772, 148] on input at bounding box center [832, 136] width 292 height 29
type input "**********"
click at [763, 209] on span "+1 (555) 123-4567" at bounding box center [754, 201] width 114 height 21
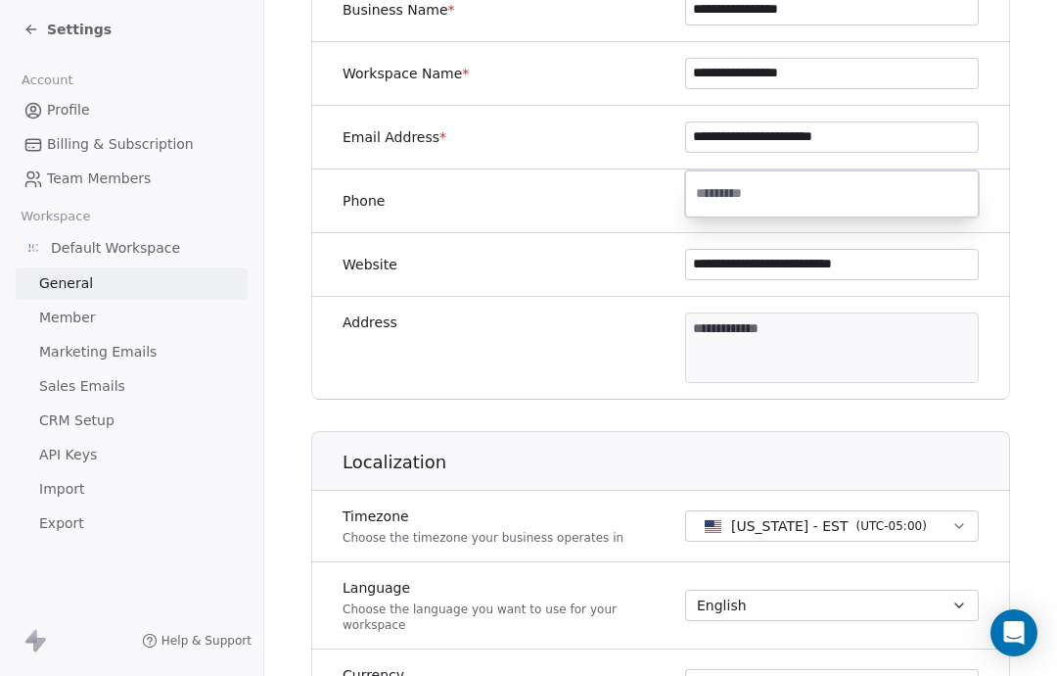
click at [1019, 124] on html "**********" at bounding box center [528, 338] width 1057 height 676
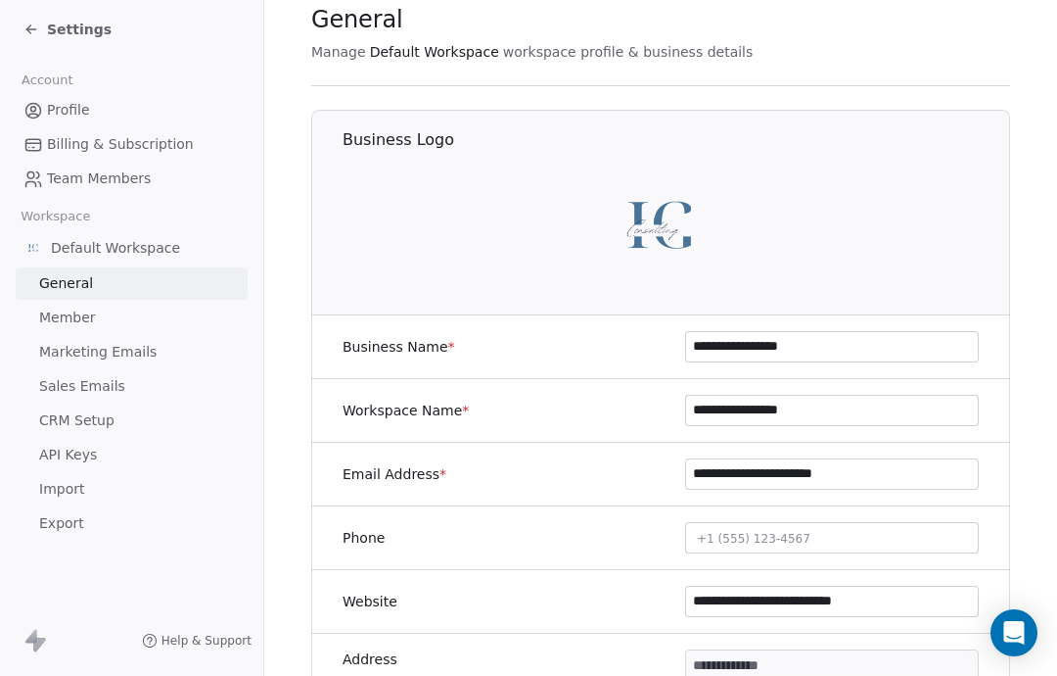
scroll to position [58, 0]
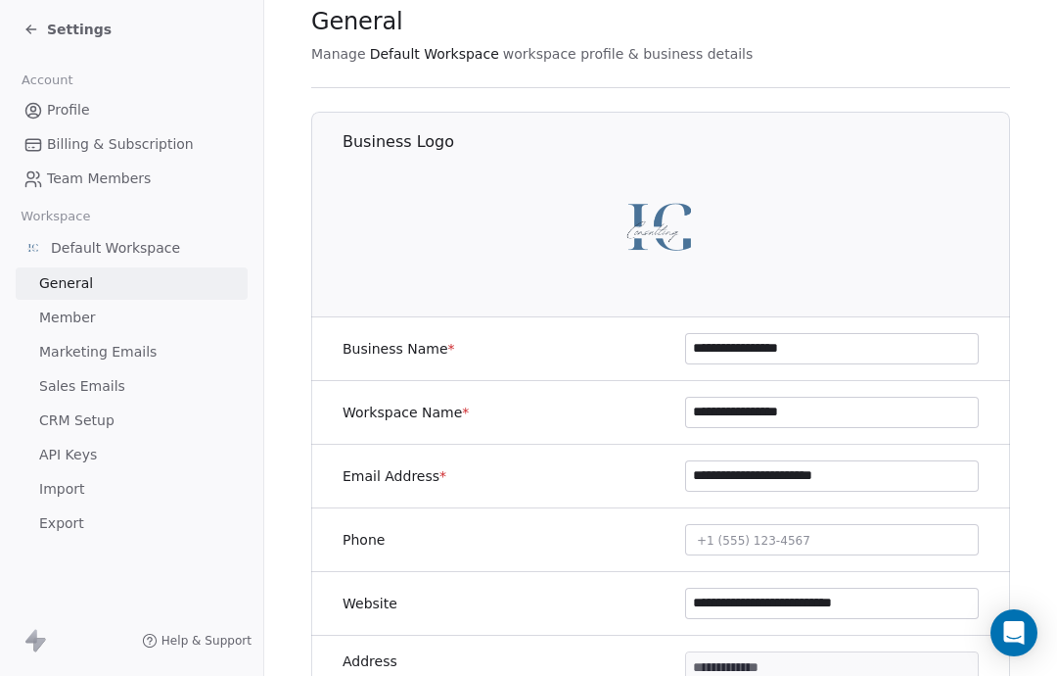
click at [109, 426] on span "CRM Setup" at bounding box center [76, 420] width 75 height 21
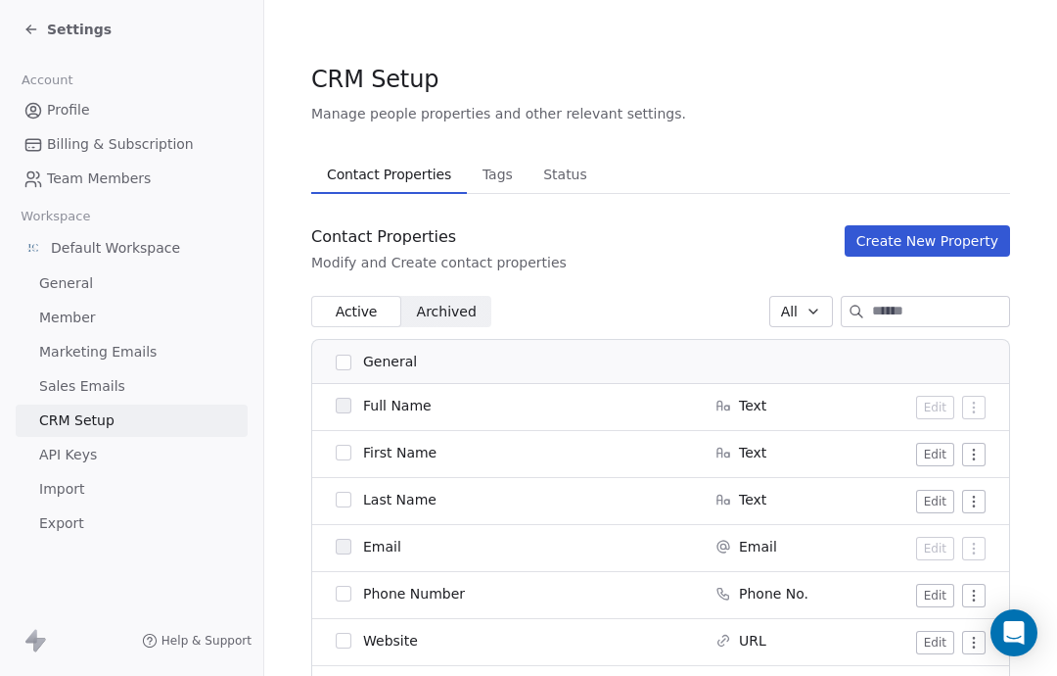
click at [505, 167] on span "Tags" at bounding box center [498, 174] width 46 height 27
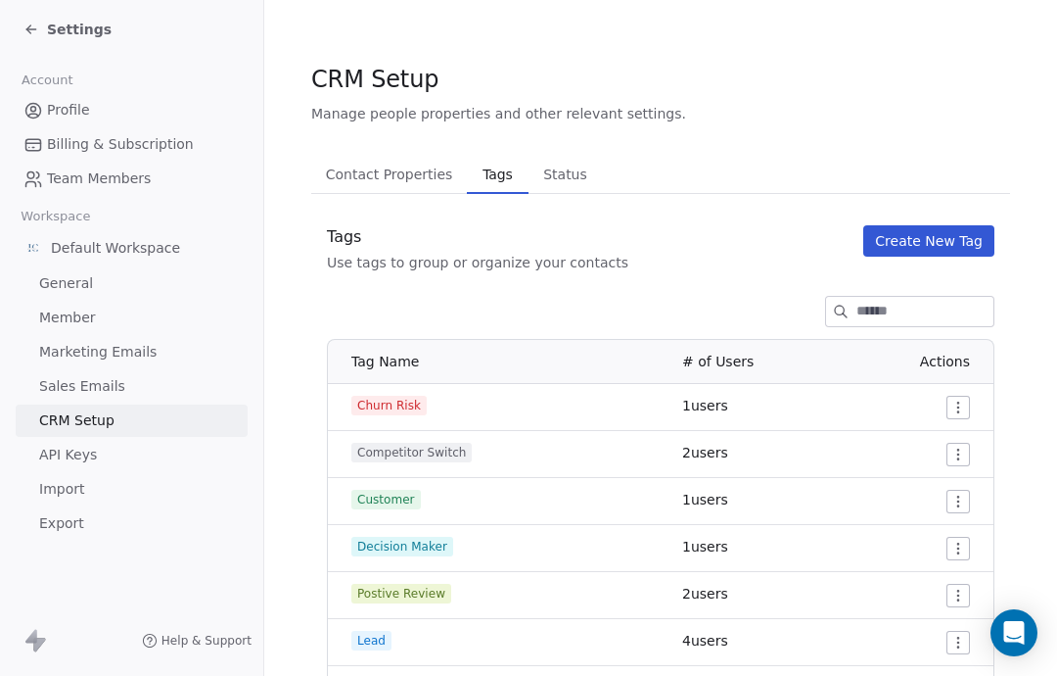
click at [573, 177] on span "Status" at bounding box center [566, 174] width 60 height 27
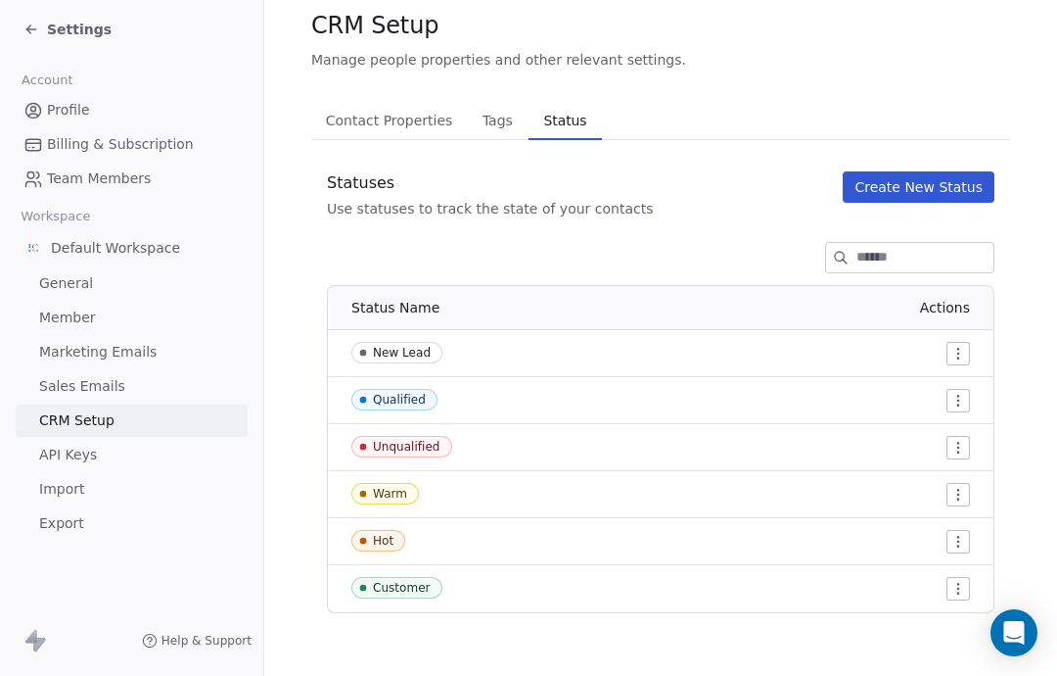
scroll to position [54, 0]
click at [459, 130] on button "Contact Properties Contact Properties" at bounding box center [389, 120] width 156 height 39
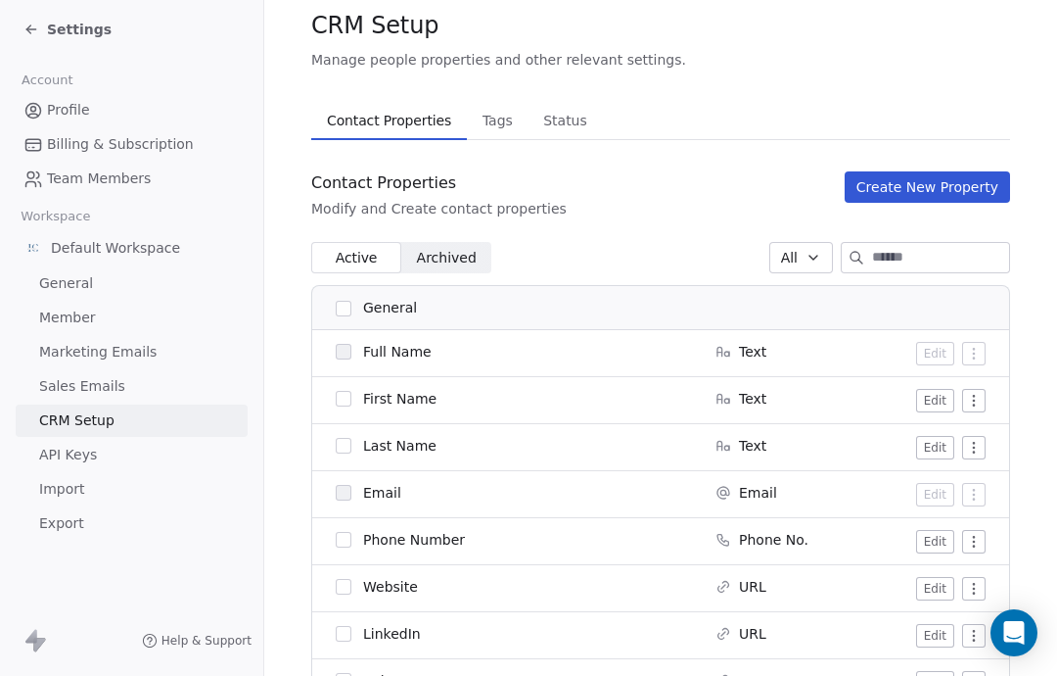
click at [422, 124] on span "Contact Properties" at bounding box center [389, 120] width 140 height 27
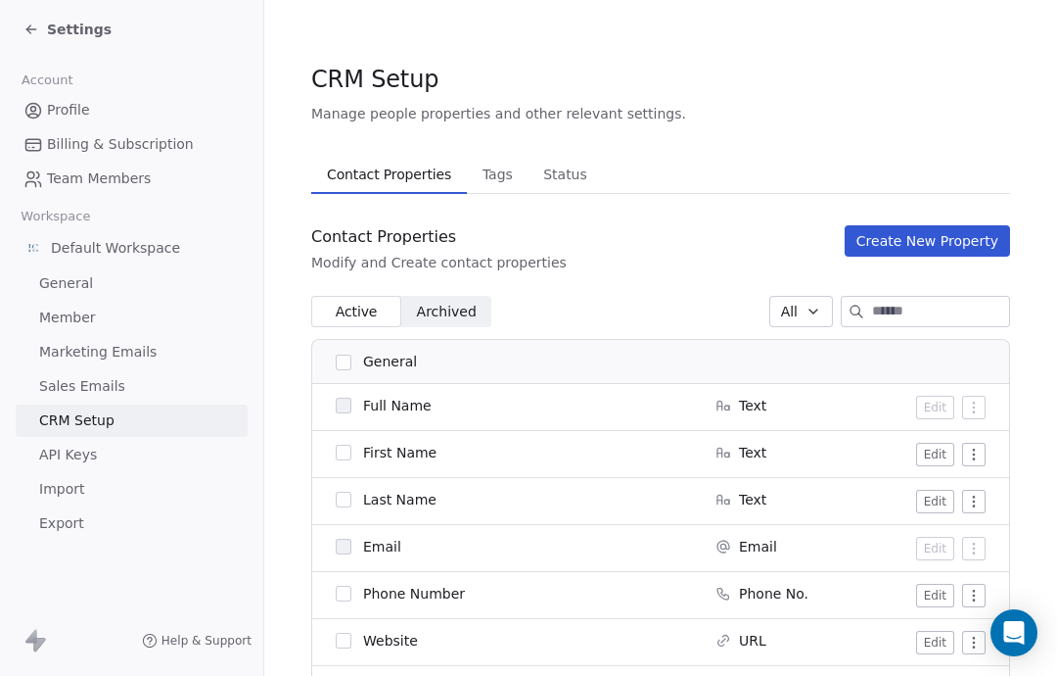
click at [73, 35] on span "Settings" at bounding box center [79, 30] width 65 height 20
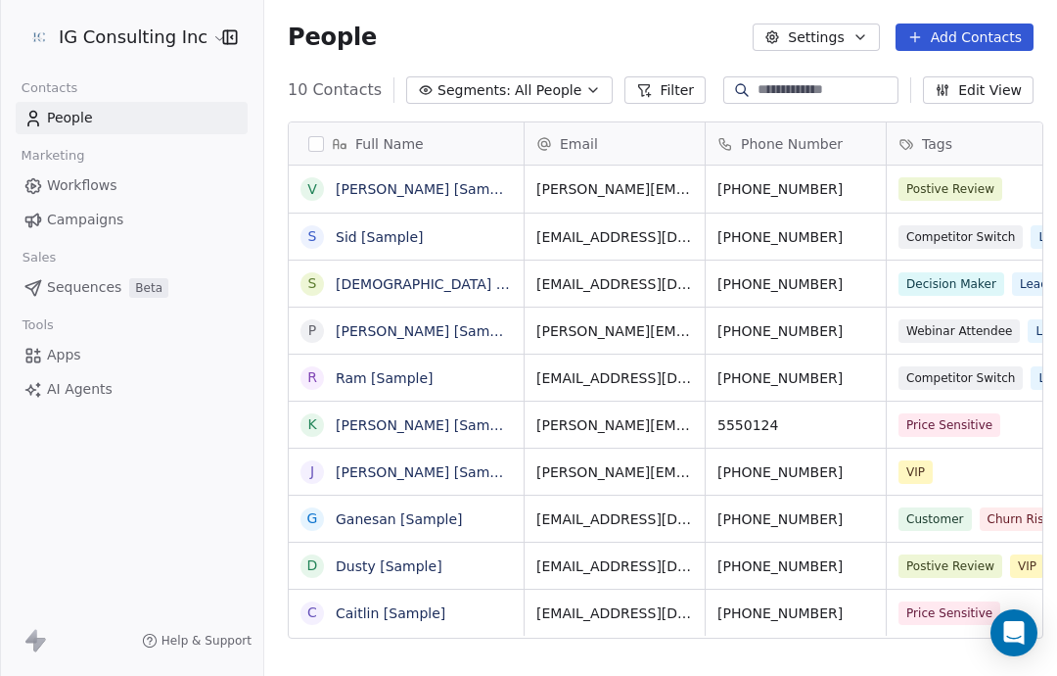
scroll to position [594, 803]
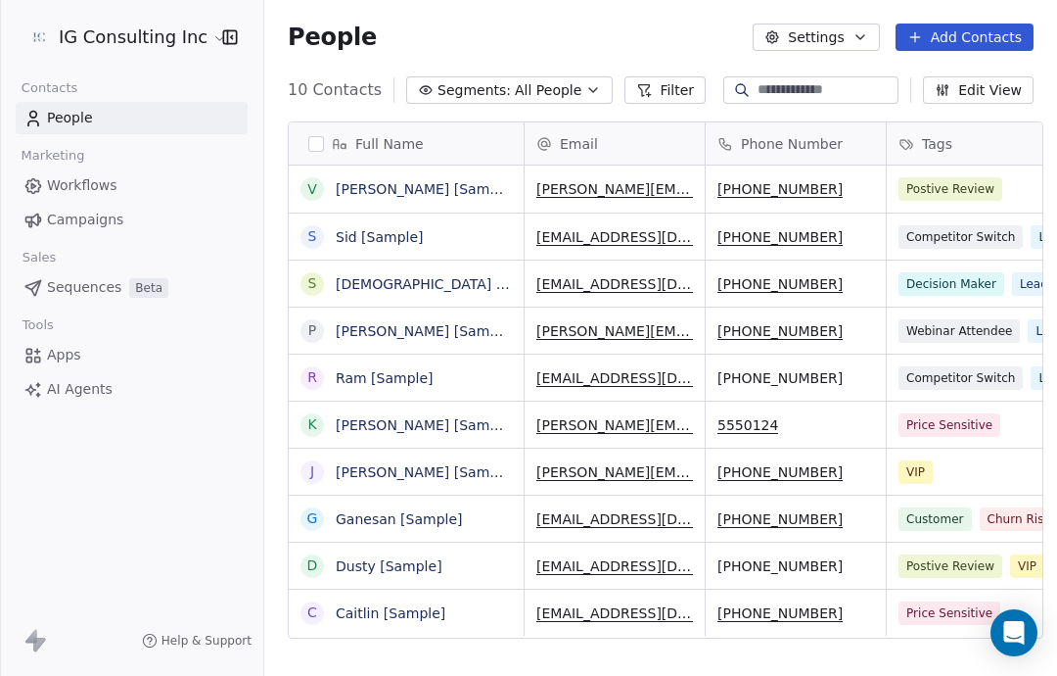
click at [84, 393] on span "AI Agents" at bounding box center [80, 389] width 66 height 21
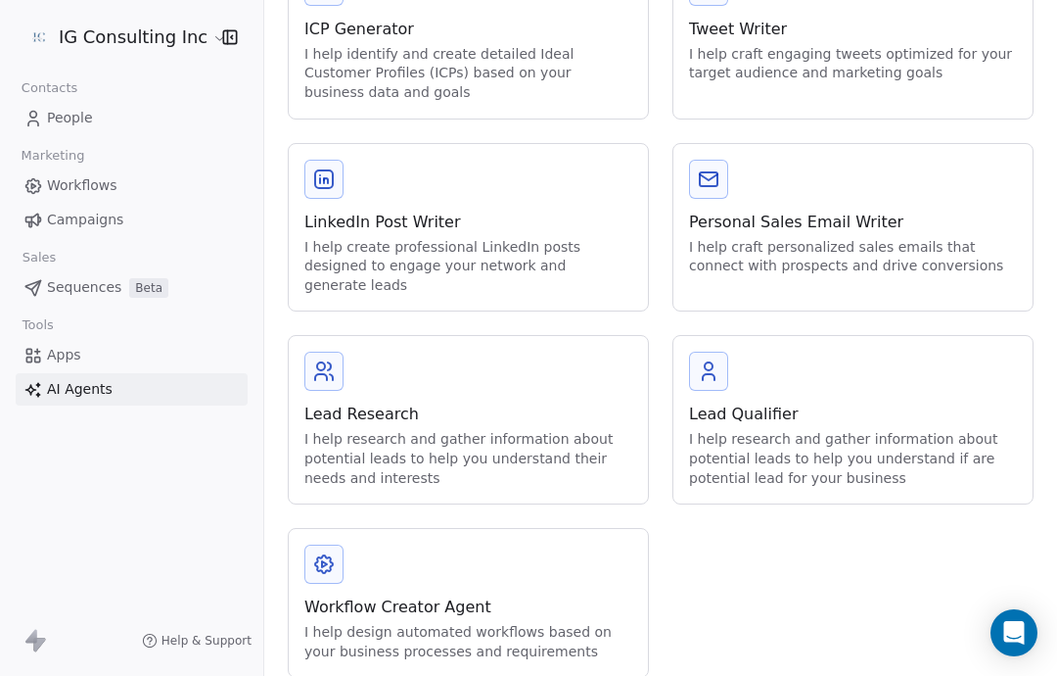
scroll to position [361, 0]
click at [81, 351] on link "Apps" at bounding box center [132, 355] width 232 height 32
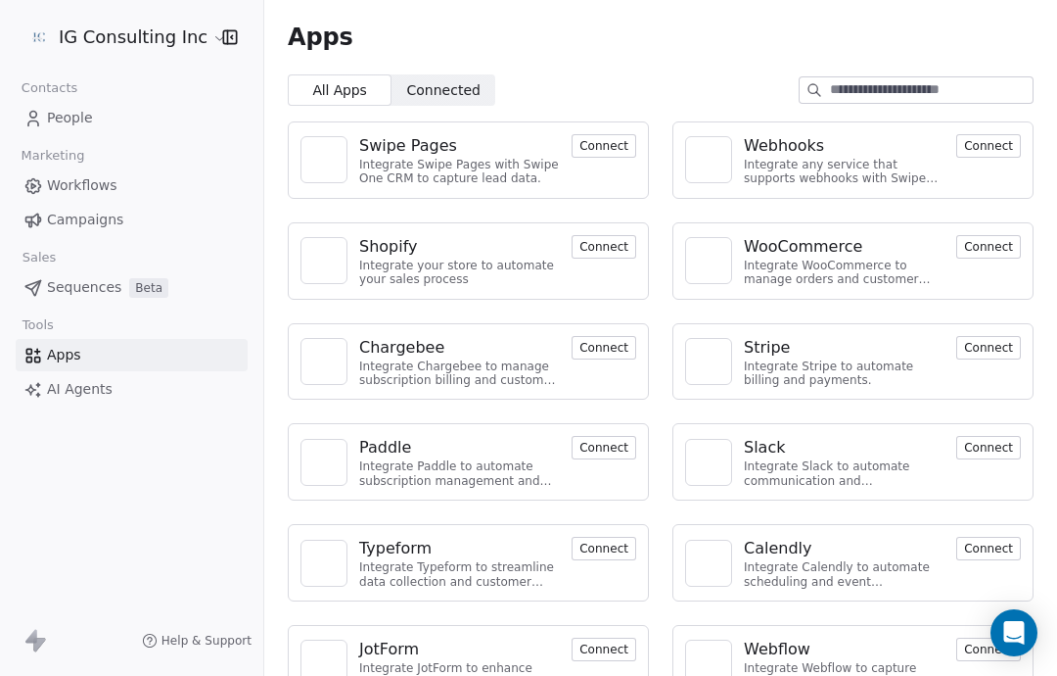
click at [444, 90] on span "Connected" at bounding box center [443, 90] width 73 height 21
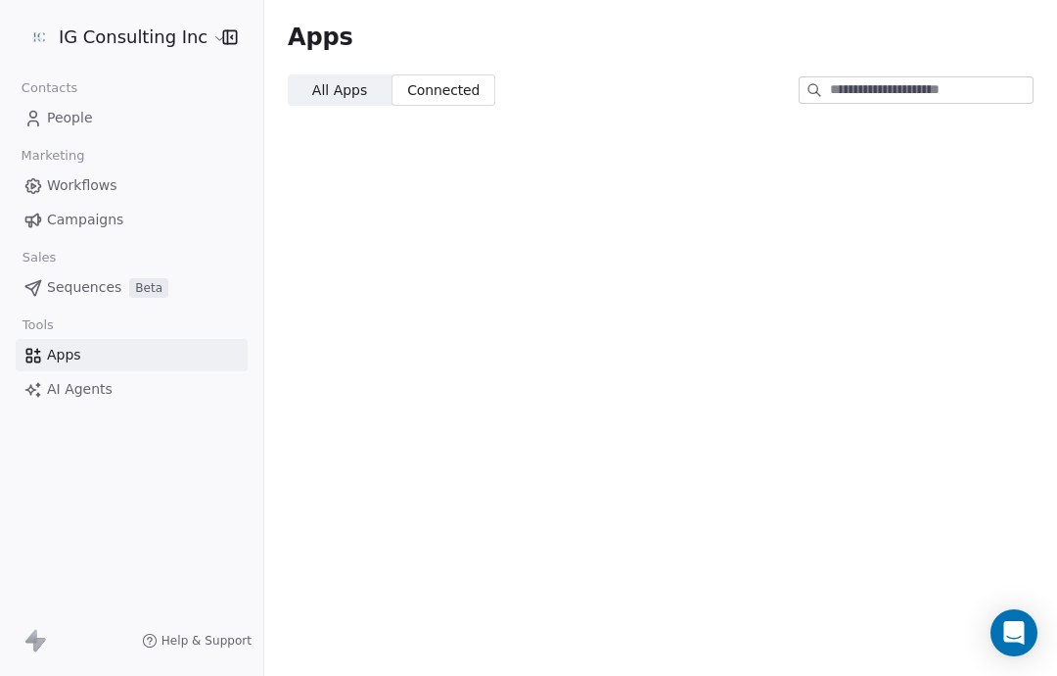
click at [363, 77] on span "All Apps All Apps" at bounding box center [340, 89] width 104 height 31
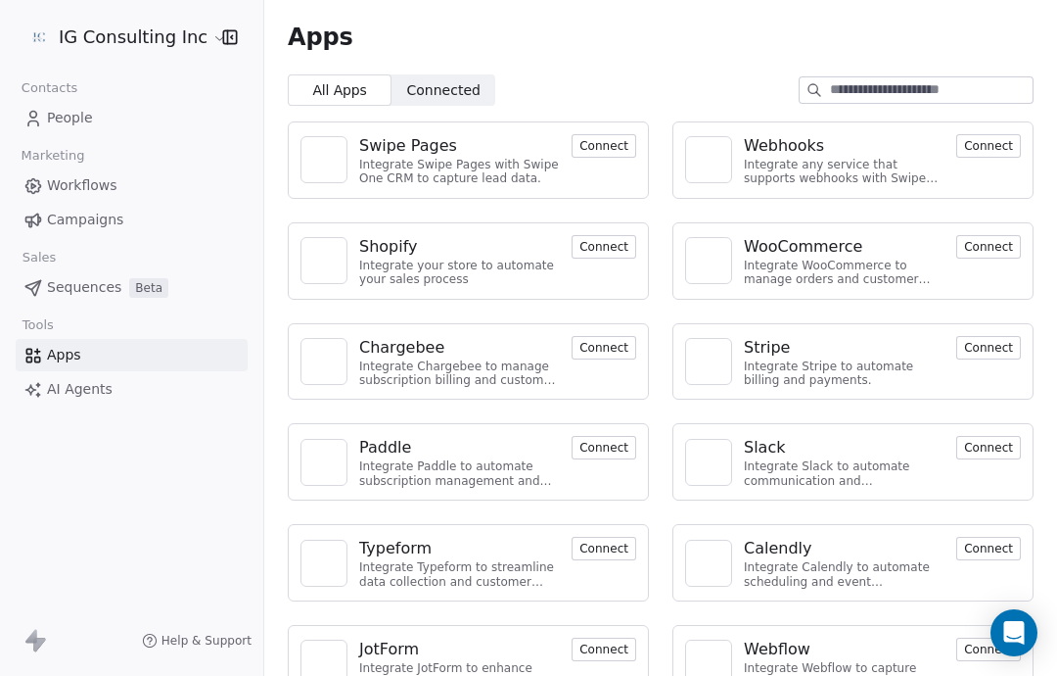
click at [105, 227] on span "Campaigns" at bounding box center [85, 220] width 76 height 21
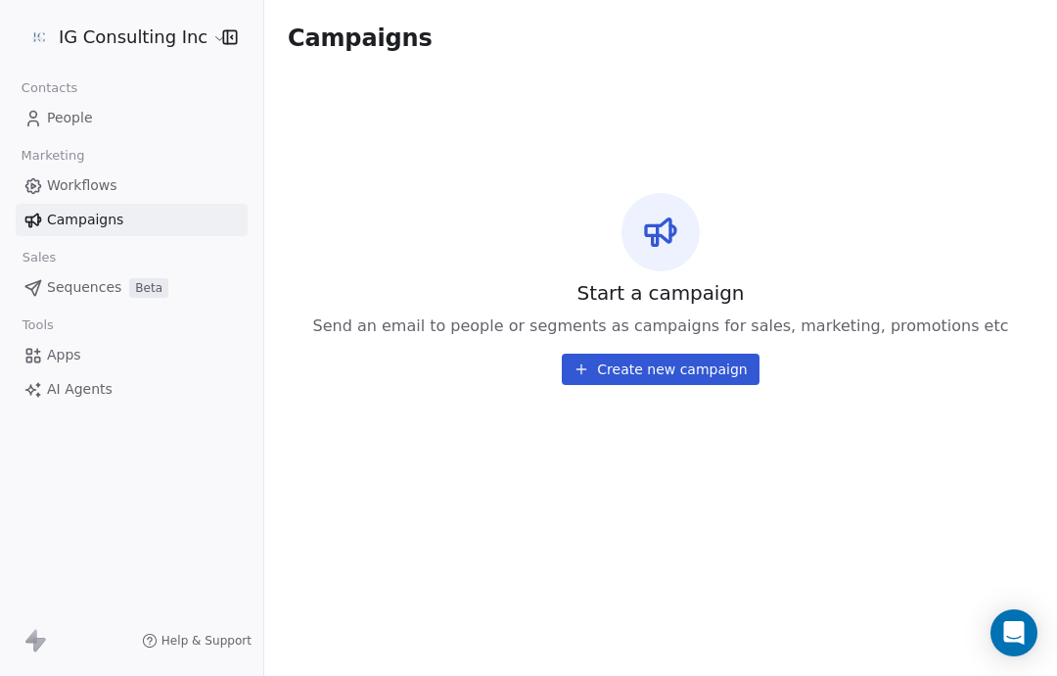
click at [105, 113] on link "People" at bounding box center [132, 118] width 232 height 32
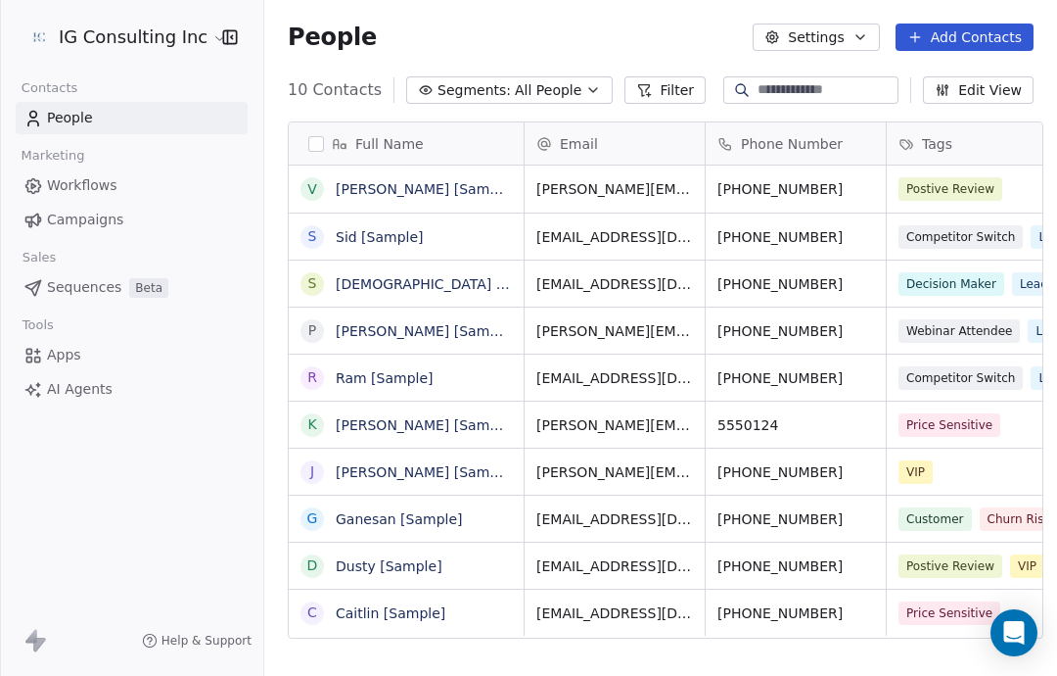
scroll to position [594, 803]
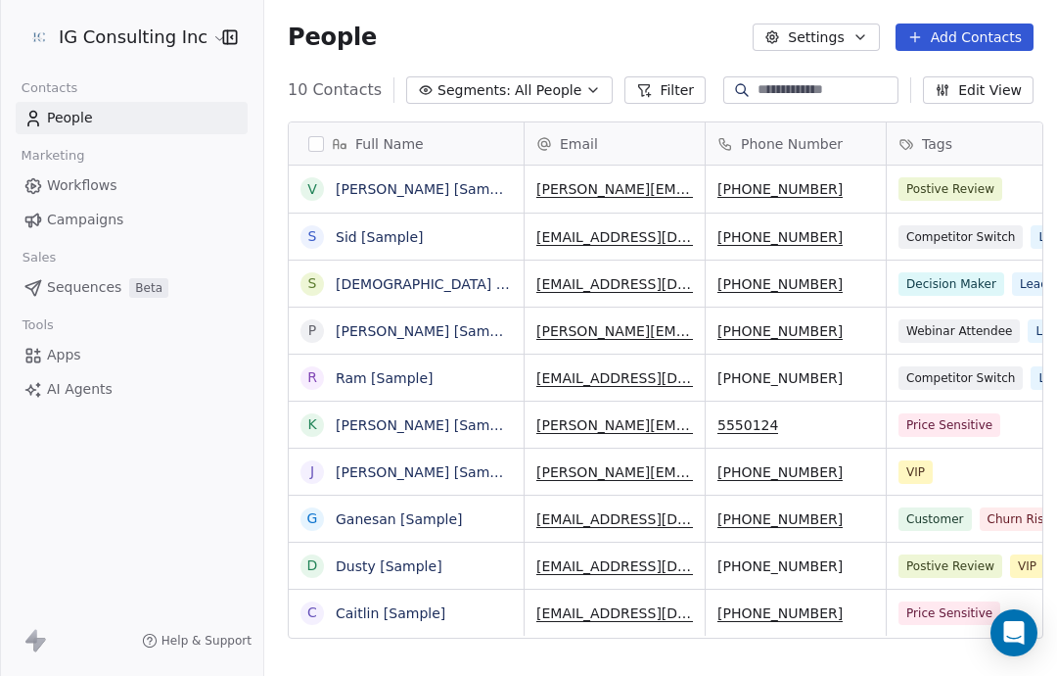
click at [101, 283] on span "Sequences" at bounding box center [84, 287] width 74 height 21
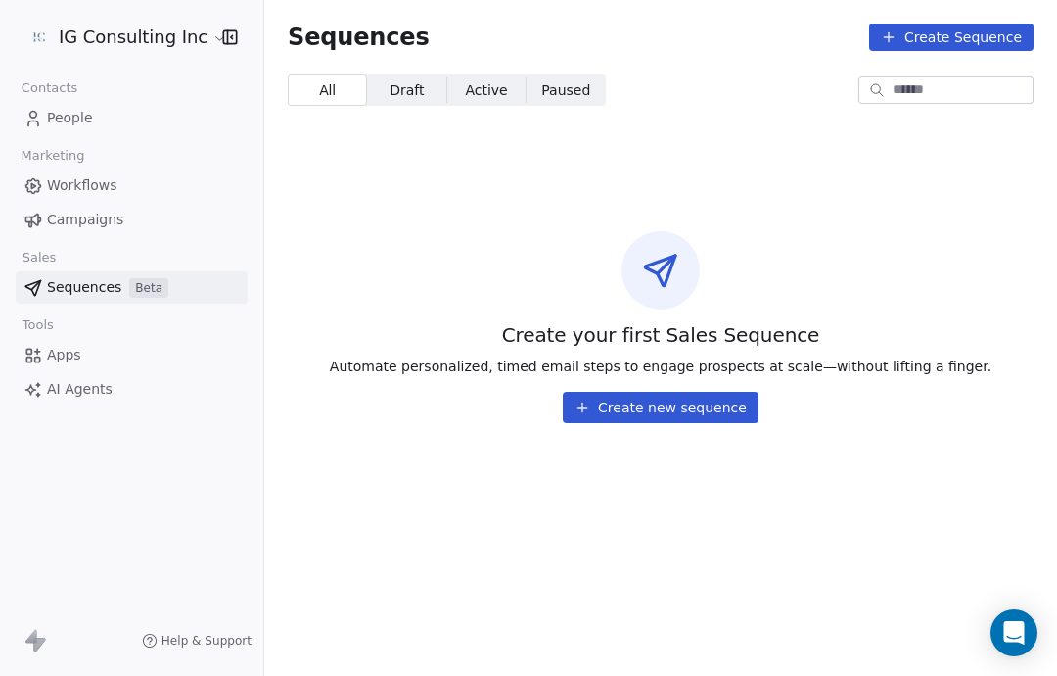
click at [82, 366] on link "Apps" at bounding box center [132, 355] width 232 height 32
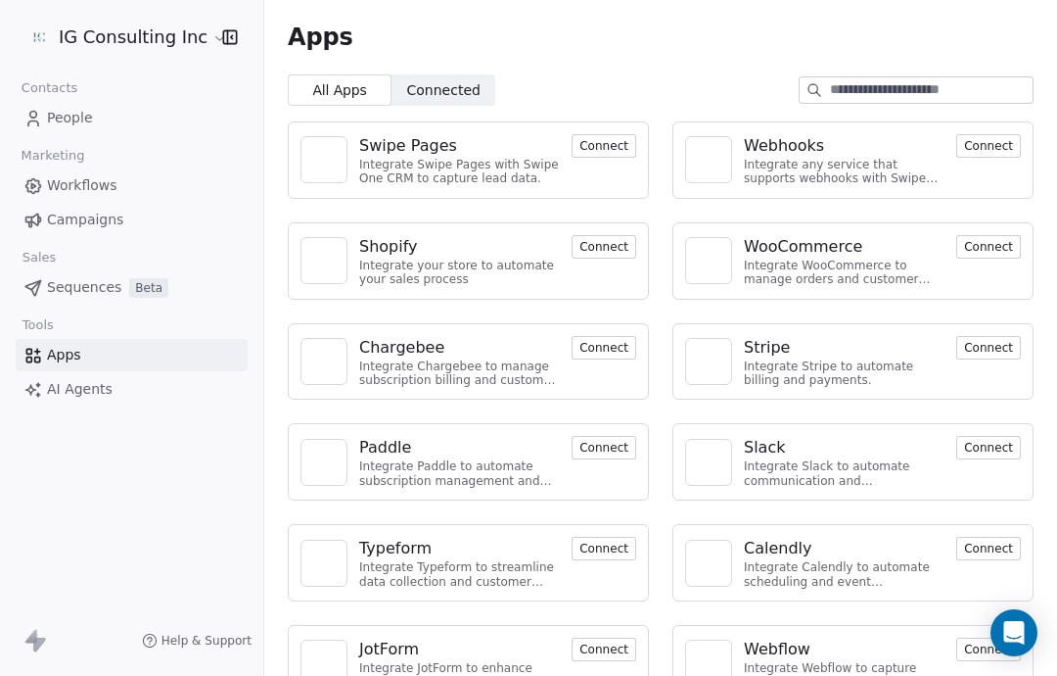
click at [89, 187] on span "Workflows" at bounding box center [82, 185] width 70 height 21
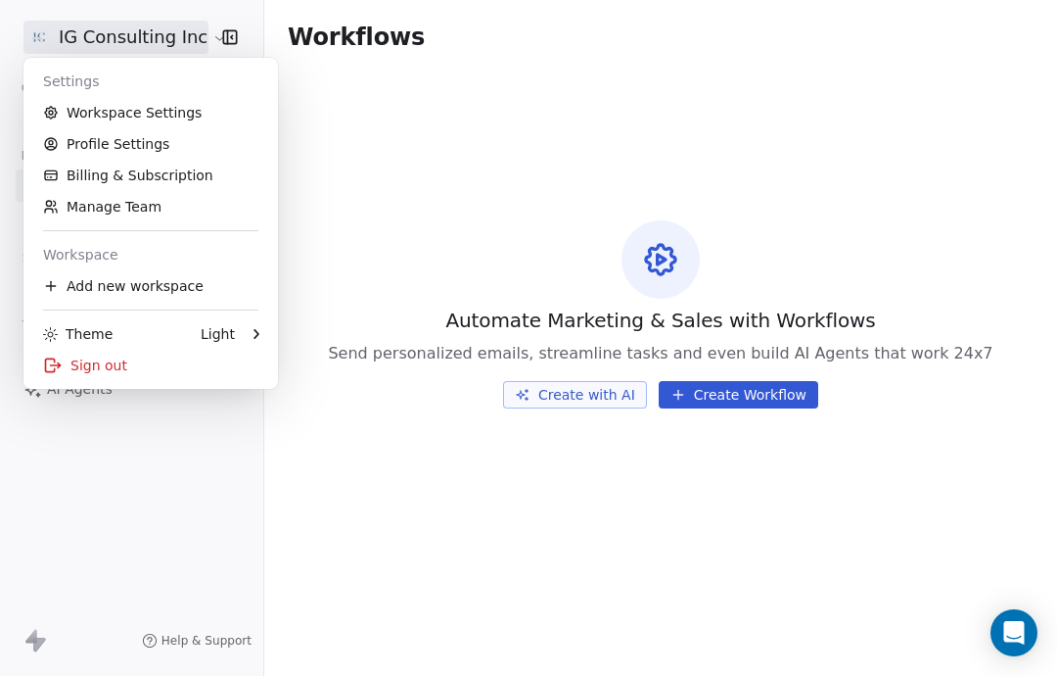
click at [234, 340] on div "Light" at bounding box center [218, 334] width 34 height 20
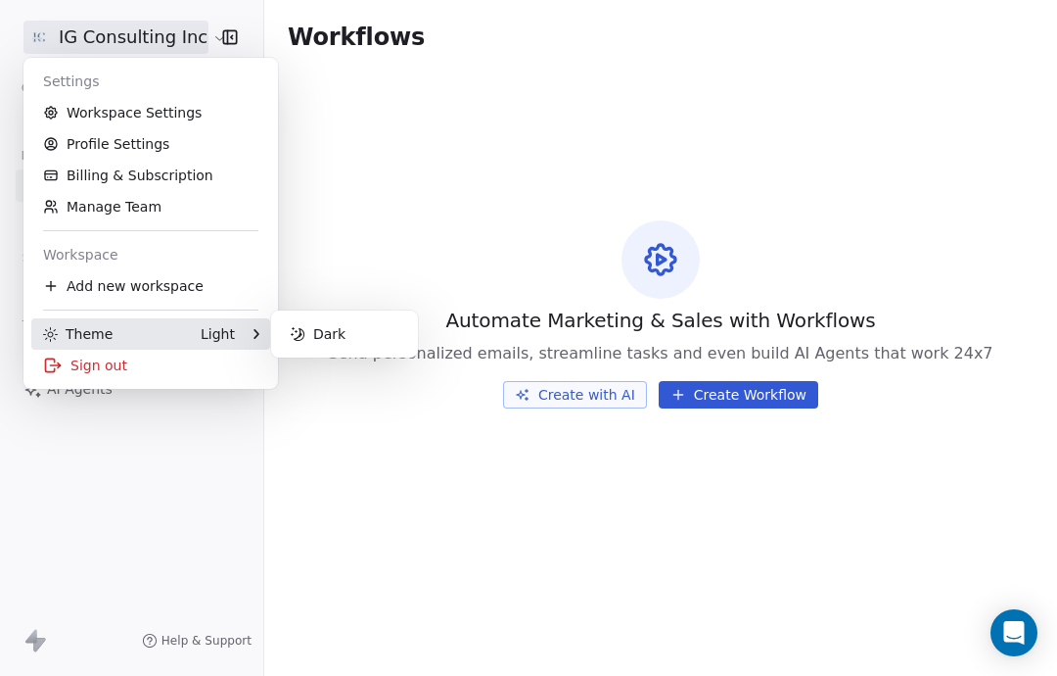
click at [349, 334] on div "Dark" at bounding box center [344, 333] width 131 height 31
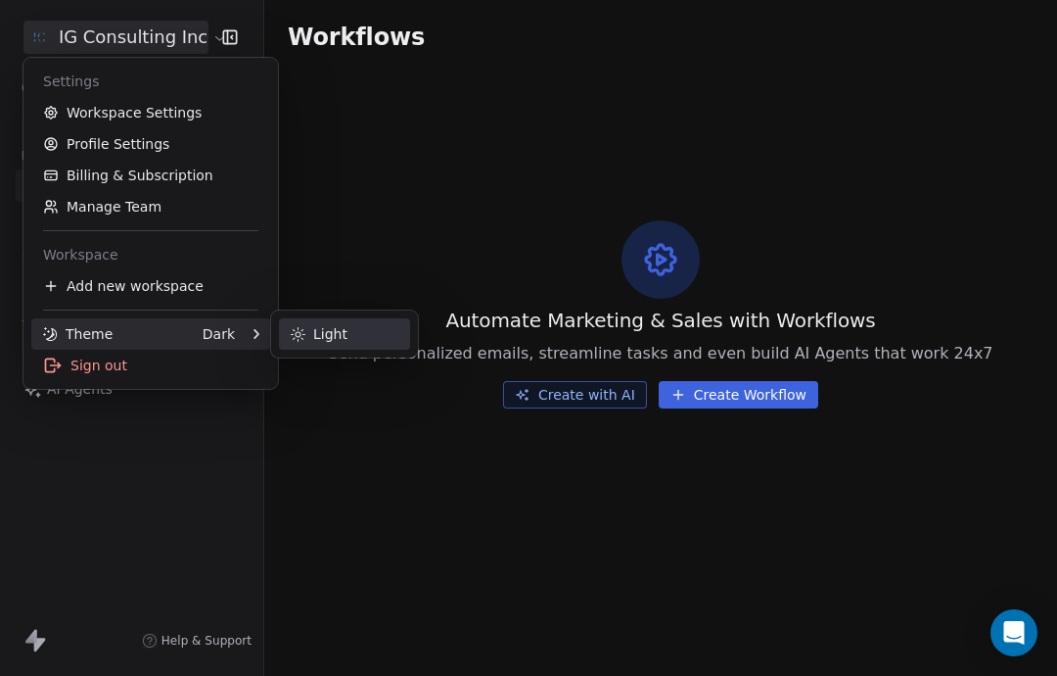
click at [342, 337] on div "Light" at bounding box center [344, 333] width 131 height 31
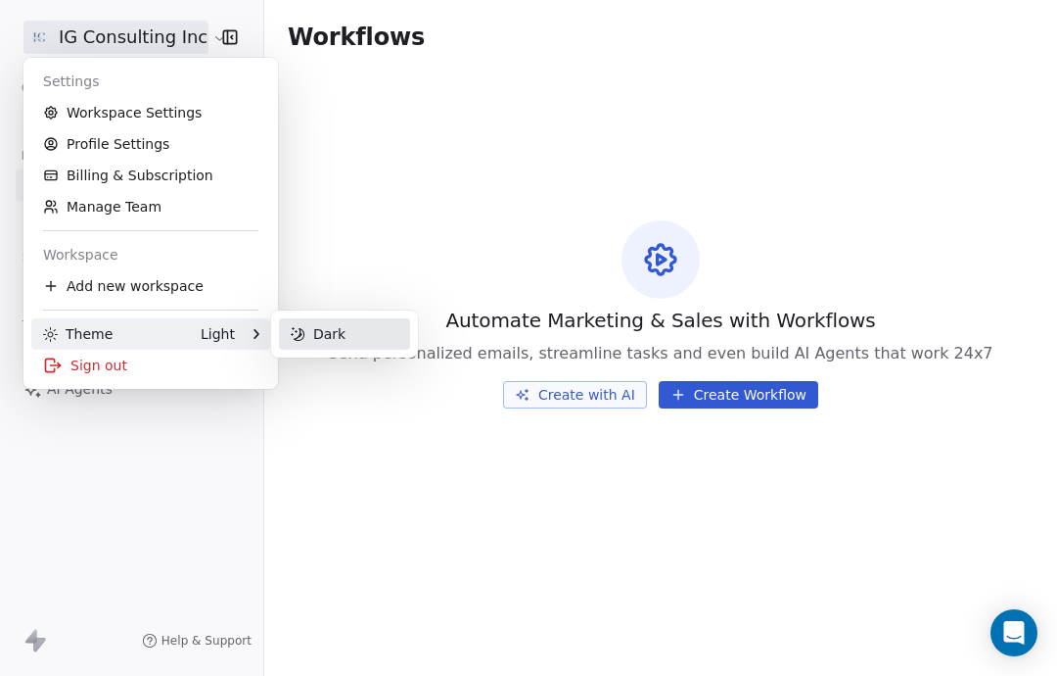
click at [365, 148] on html "IG Consulting Inc Contacts People Marketing Workflows Campaigns Sales Sequences…" at bounding box center [528, 338] width 1057 height 676
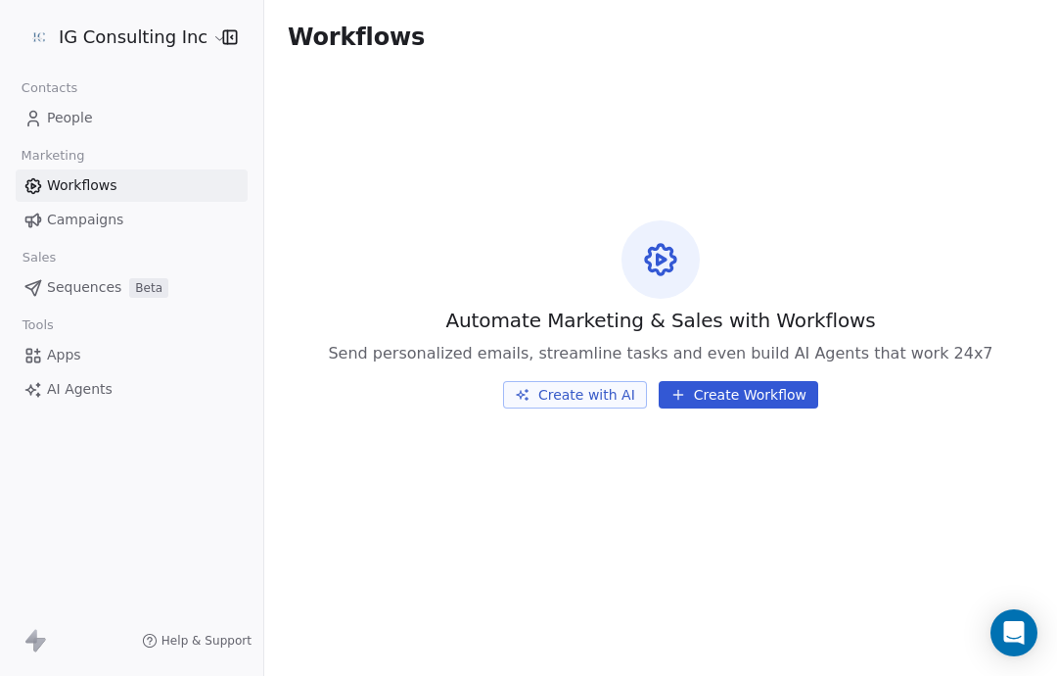
click at [74, 118] on span "People" at bounding box center [70, 118] width 46 height 21
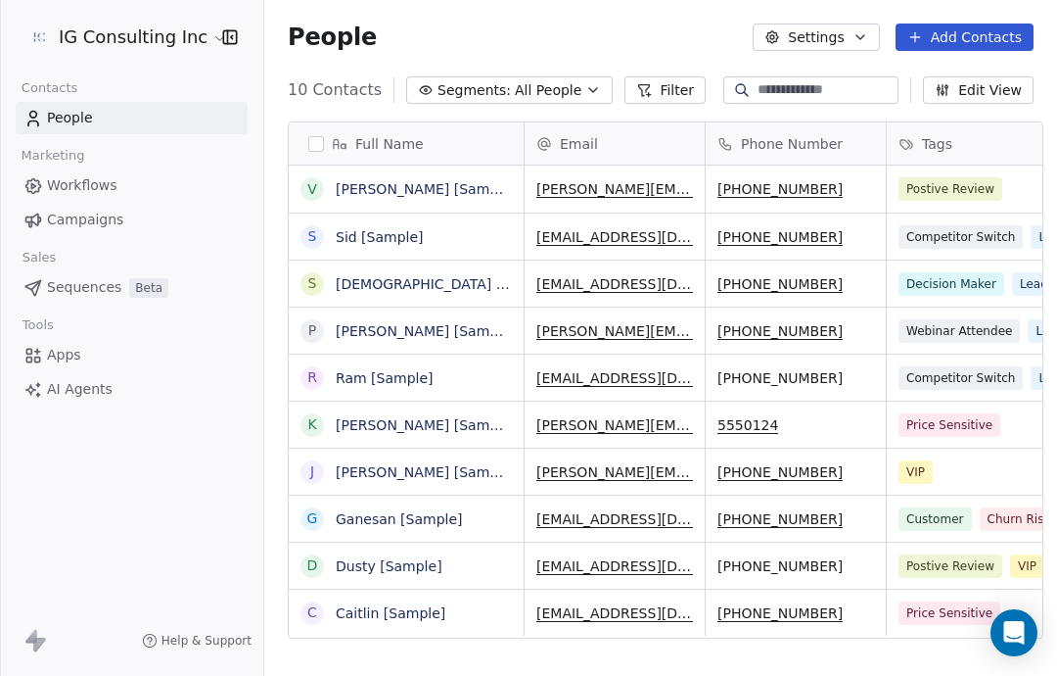
click at [166, 123] on link "People" at bounding box center [132, 118] width 232 height 32
click at [533, 97] on span "All People" at bounding box center [548, 90] width 67 height 21
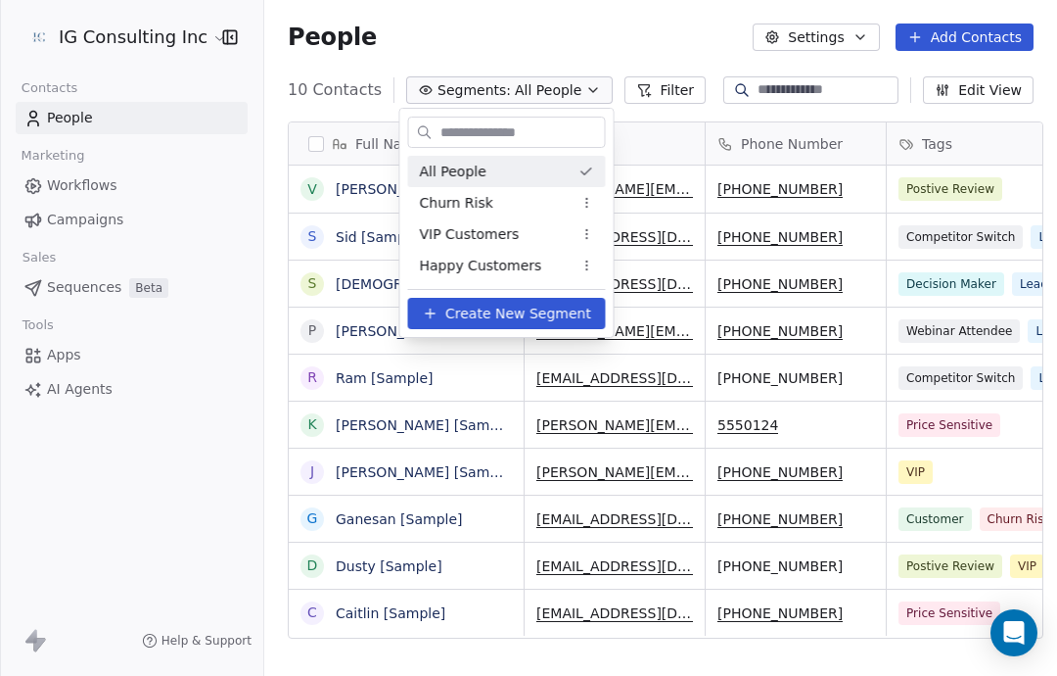
click at [499, 192] on div "Churn Risk" at bounding box center [507, 202] width 198 height 31
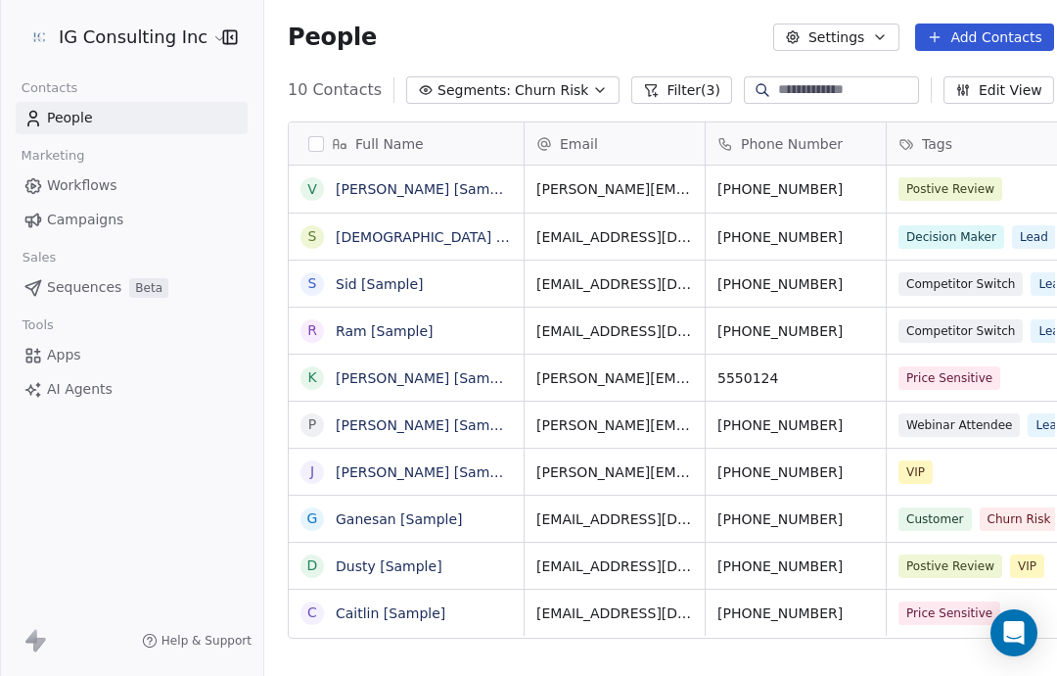
scroll to position [594, 831]
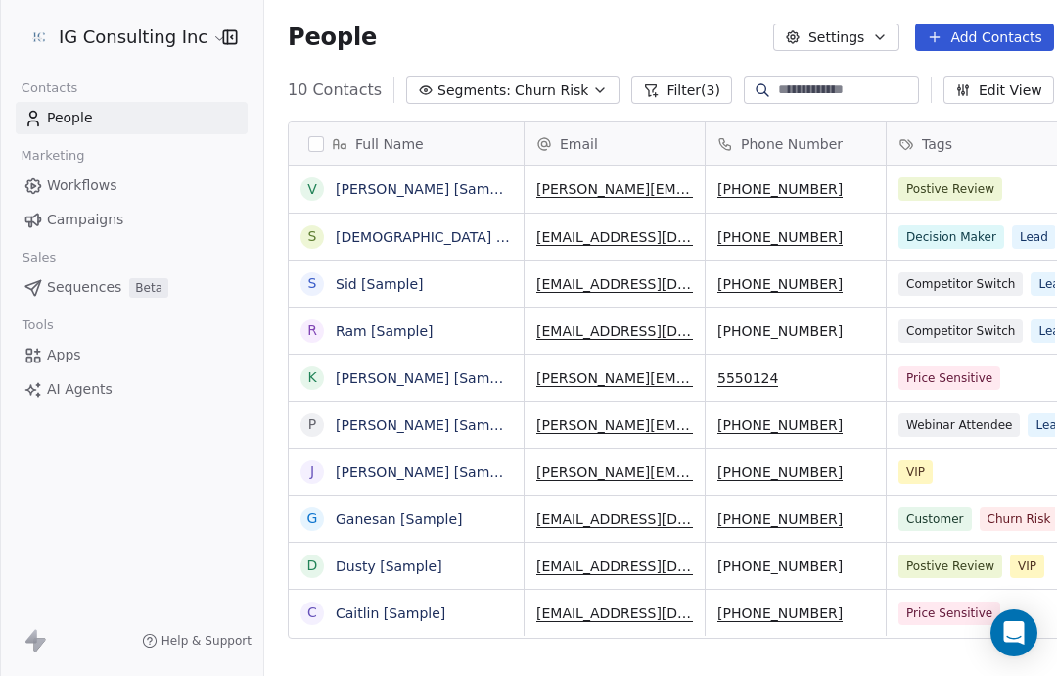
click at [567, 76] on button "Segments: Churn Risk" at bounding box center [512, 89] width 213 height 27
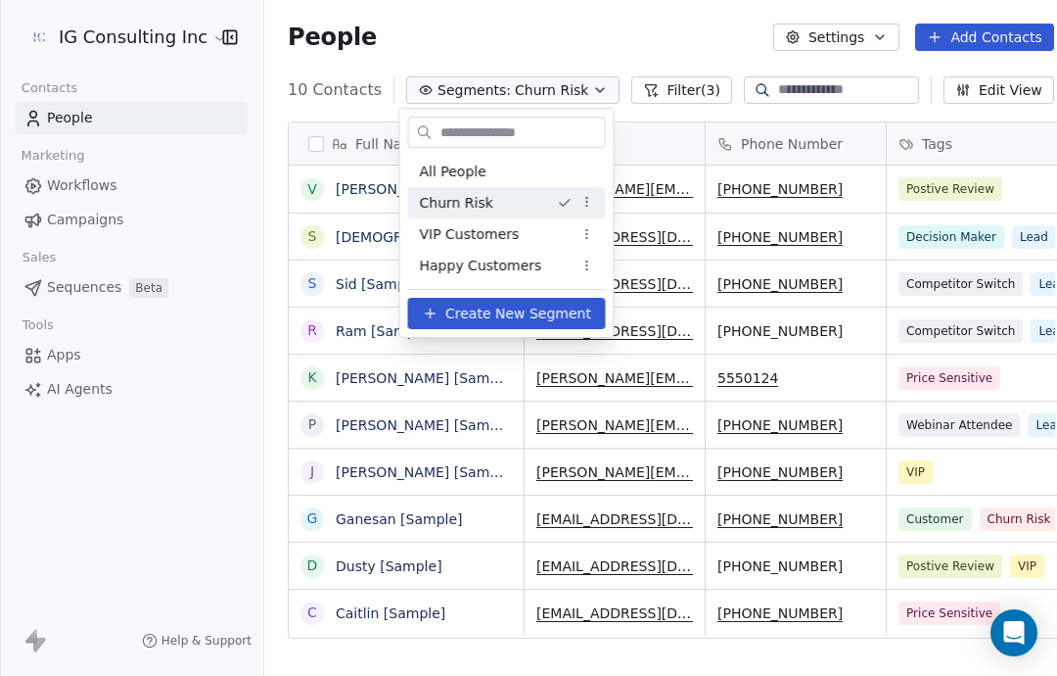
click at [552, 31] on html "IG Consulting Inc Contacts People Marketing Workflows Campaigns Sales Sequences…" at bounding box center [528, 338] width 1057 height 676
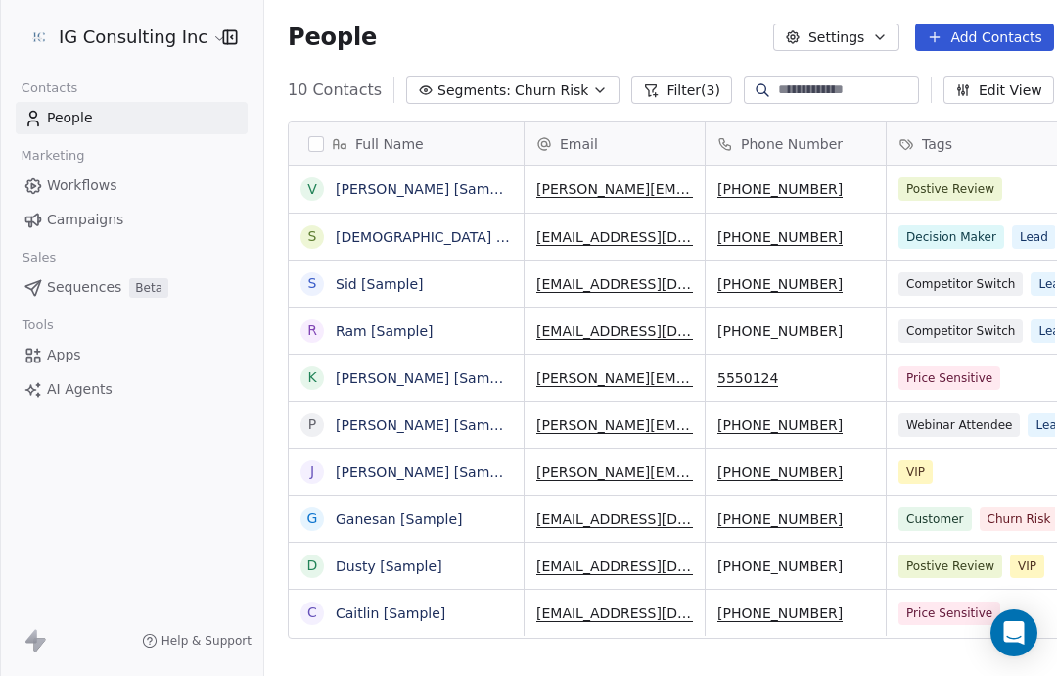
click at [550, 83] on span "Churn Risk" at bounding box center [551, 90] width 73 height 21
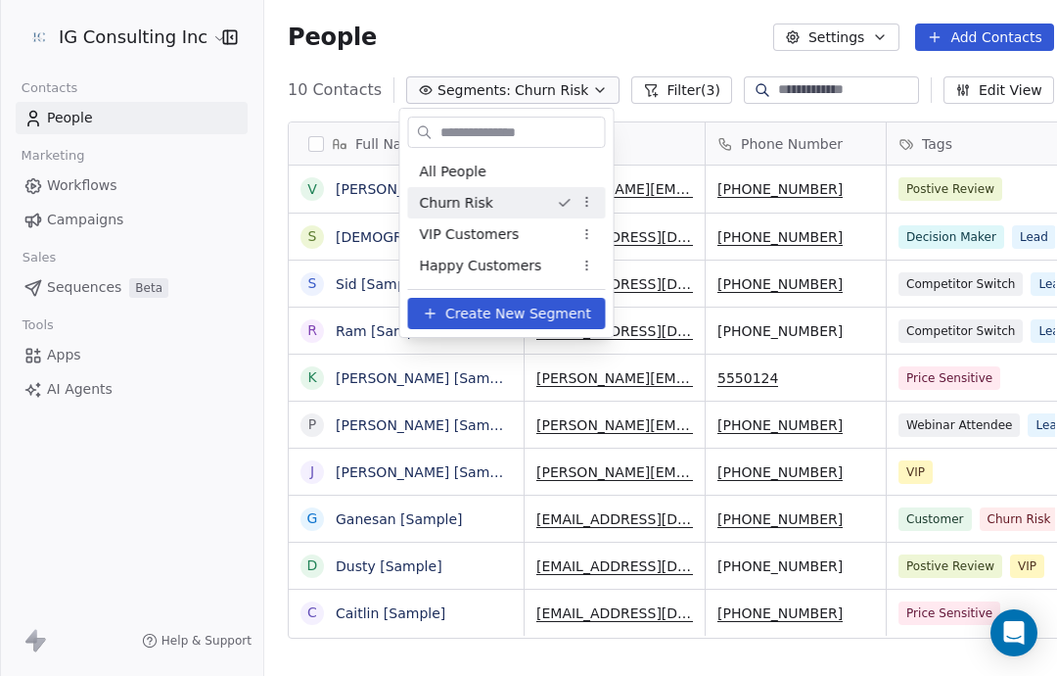
click at [476, 175] on span "All People" at bounding box center [453, 172] width 67 height 21
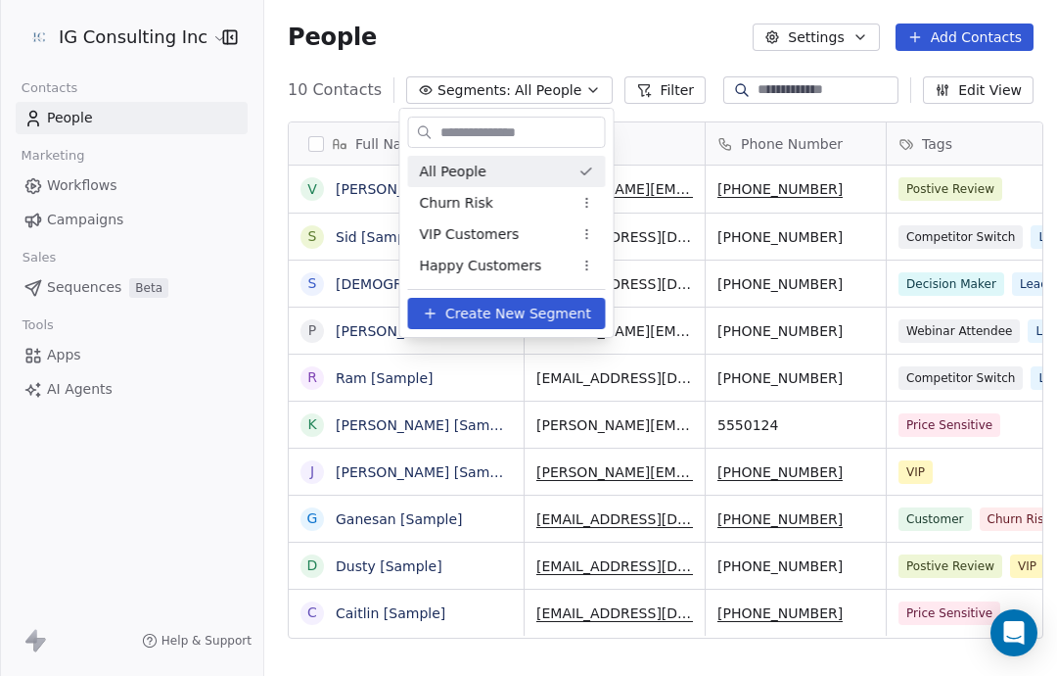
scroll to position [594, 803]
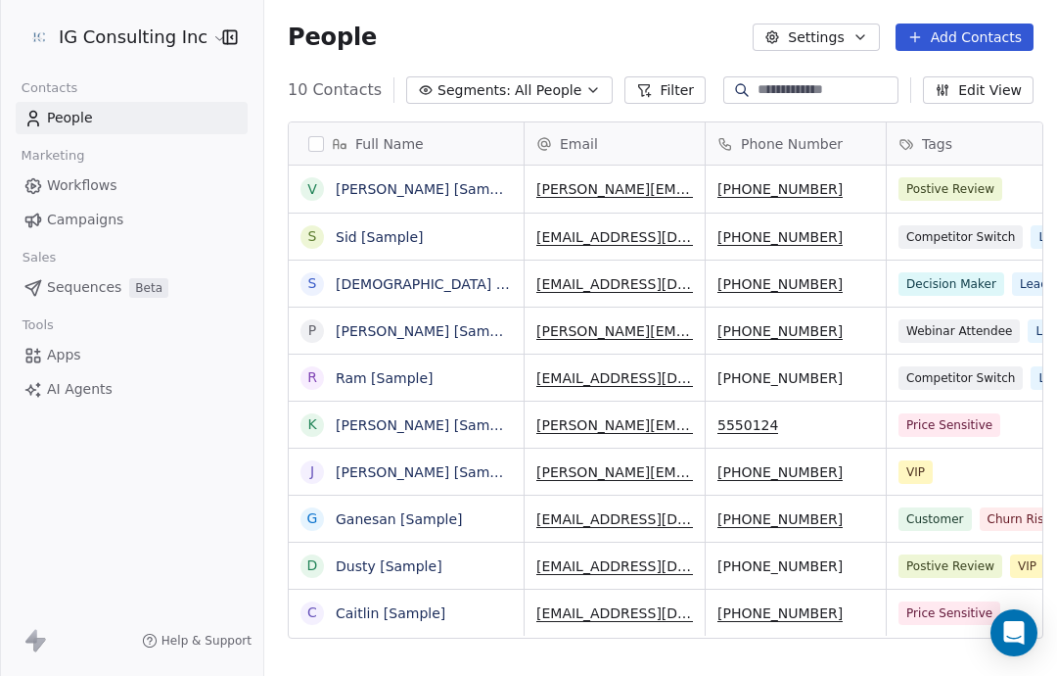
click at [109, 188] on span "Workflows" at bounding box center [82, 185] width 70 height 21
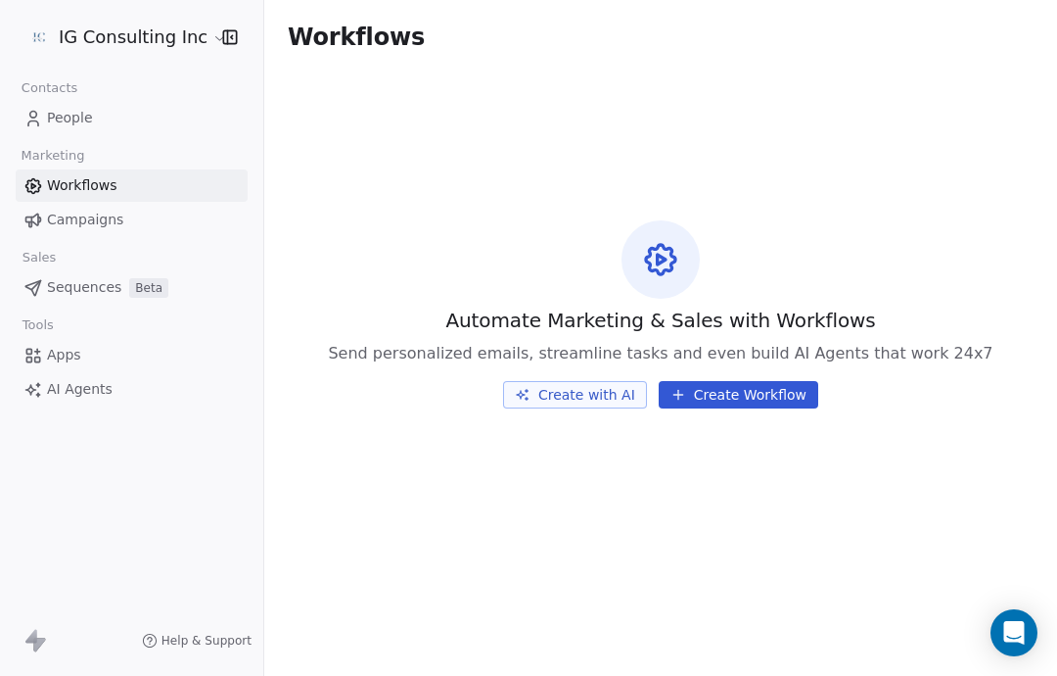
click at [84, 120] on span "People" at bounding box center [70, 118] width 46 height 21
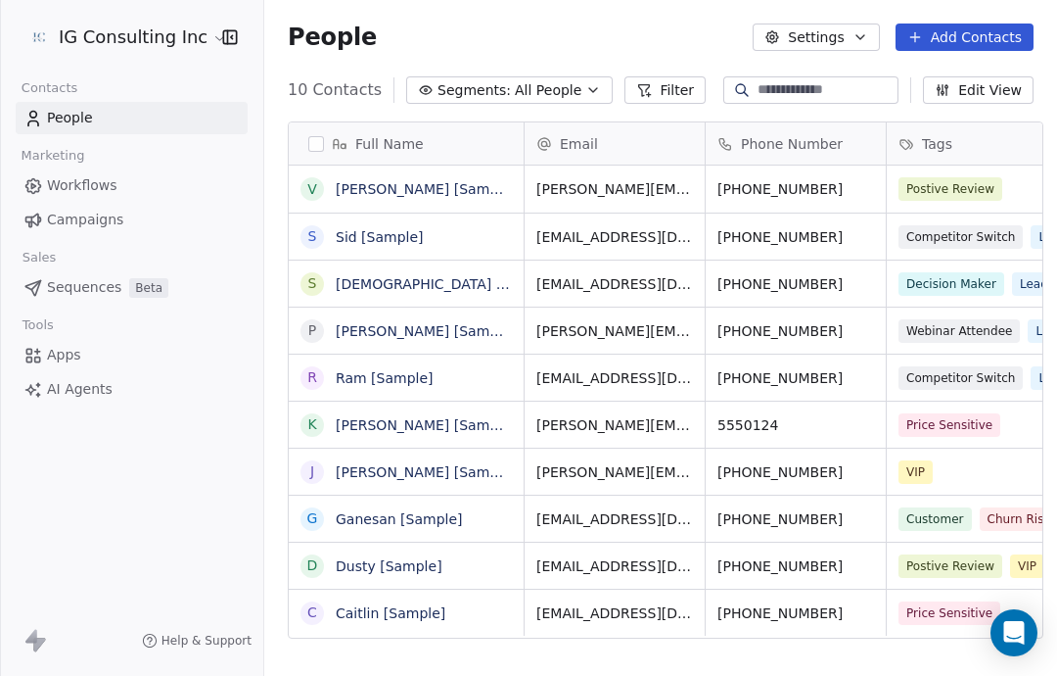
scroll to position [594, 803]
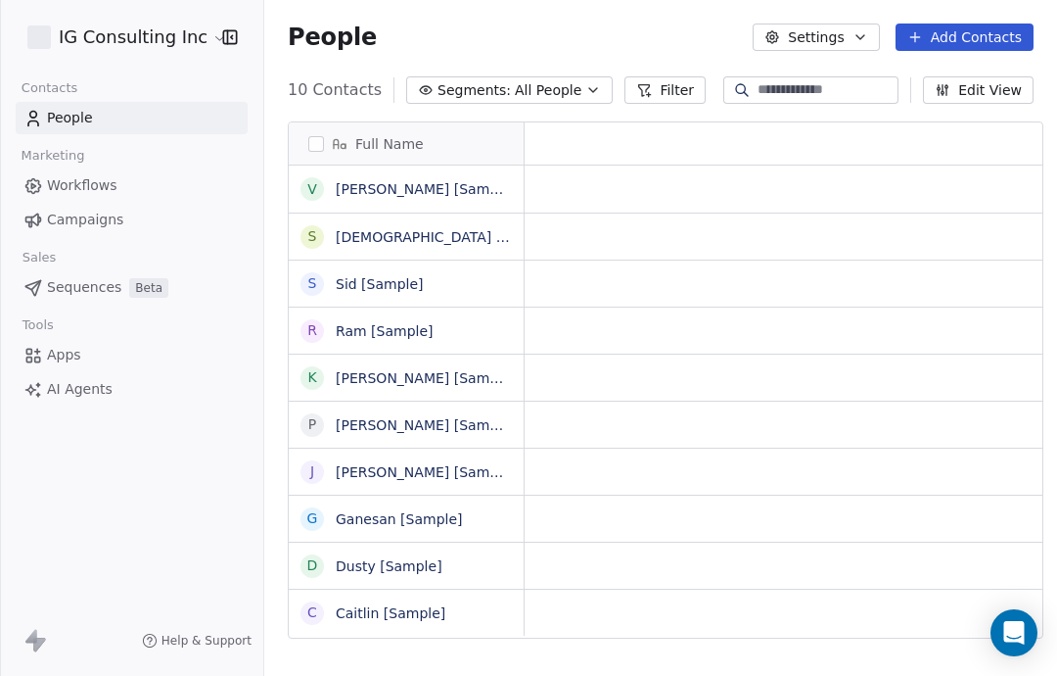
scroll to position [594, 803]
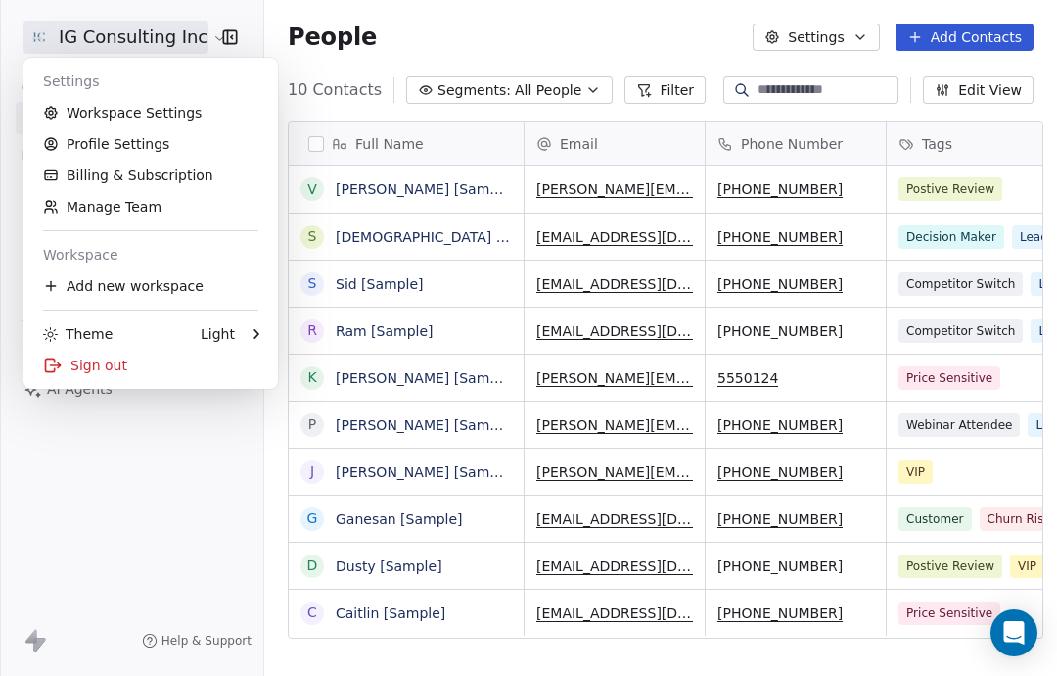
click at [196, 446] on html "IG Consulting Inc Contacts People Marketing Workflows Campaigns Sales Sequences…" at bounding box center [528, 338] width 1057 height 676
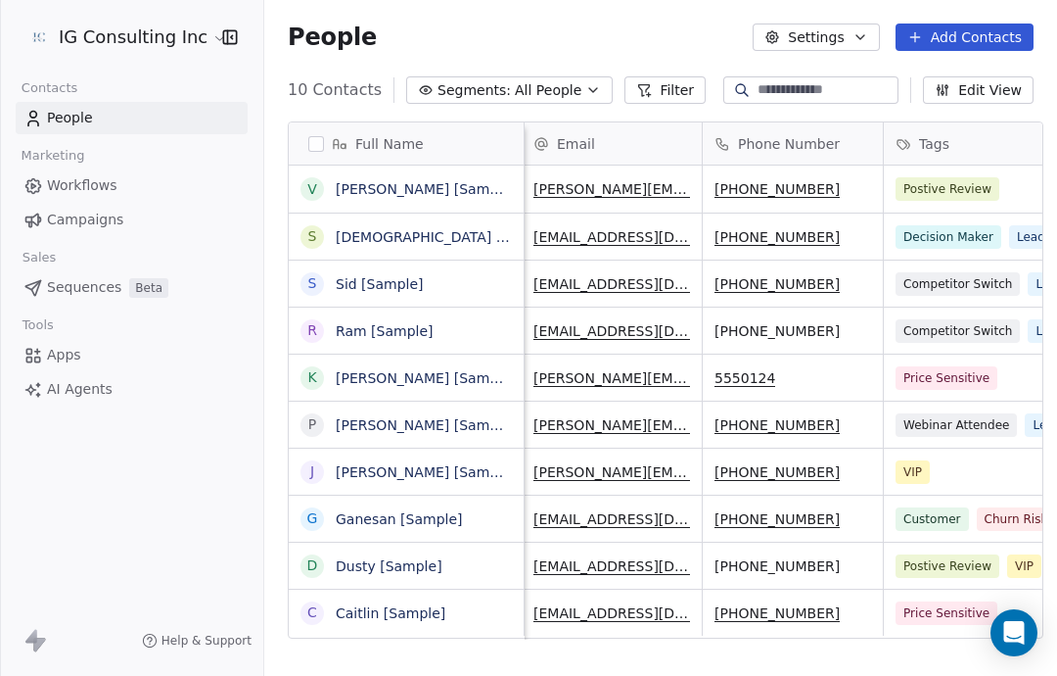
scroll to position [0, 6]
click at [59, 234] on link "Campaigns" at bounding box center [132, 220] width 232 height 32
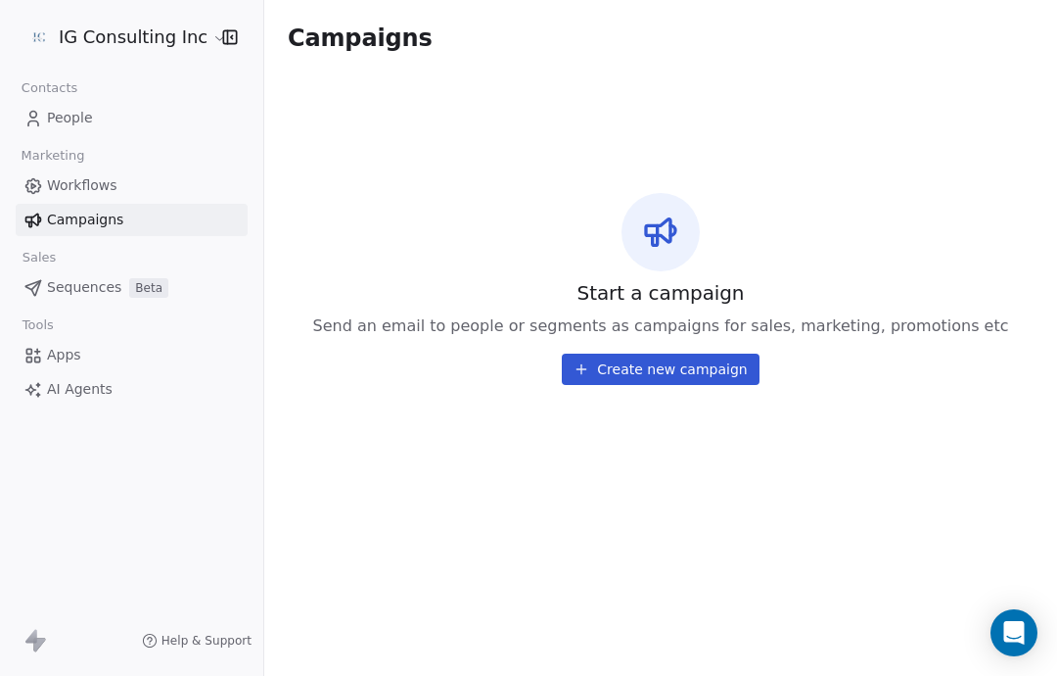
click at [90, 181] on span "Workflows" at bounding box center [82, 185] width 70 height 21
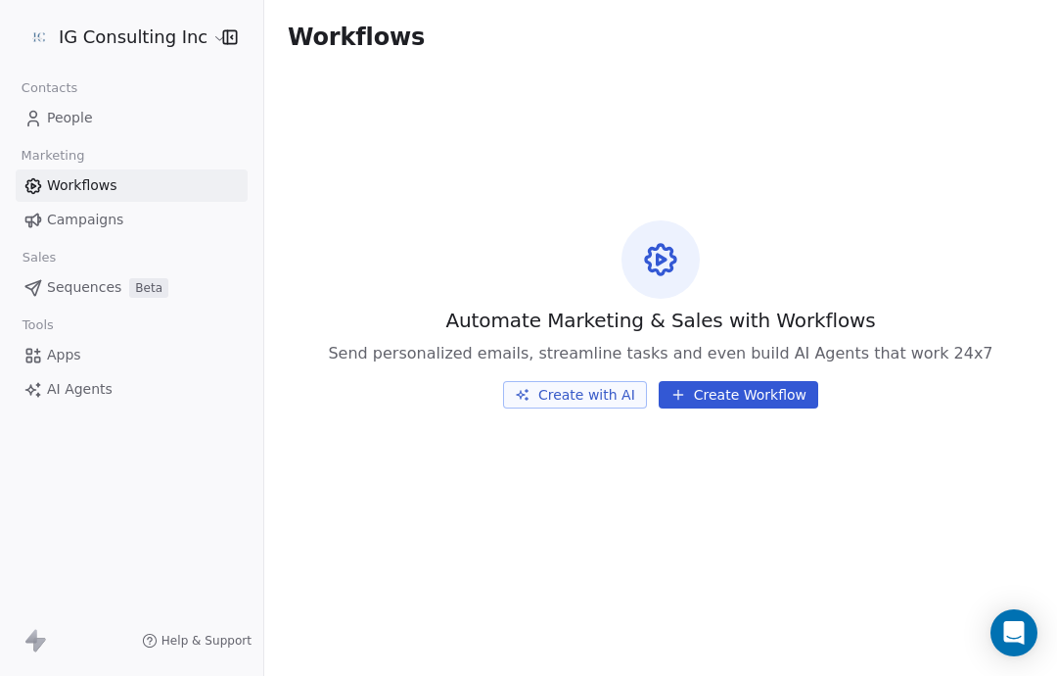
click at [97, 392] on span "AI Agents" at bounding box center [80, 389] width 66 height 21
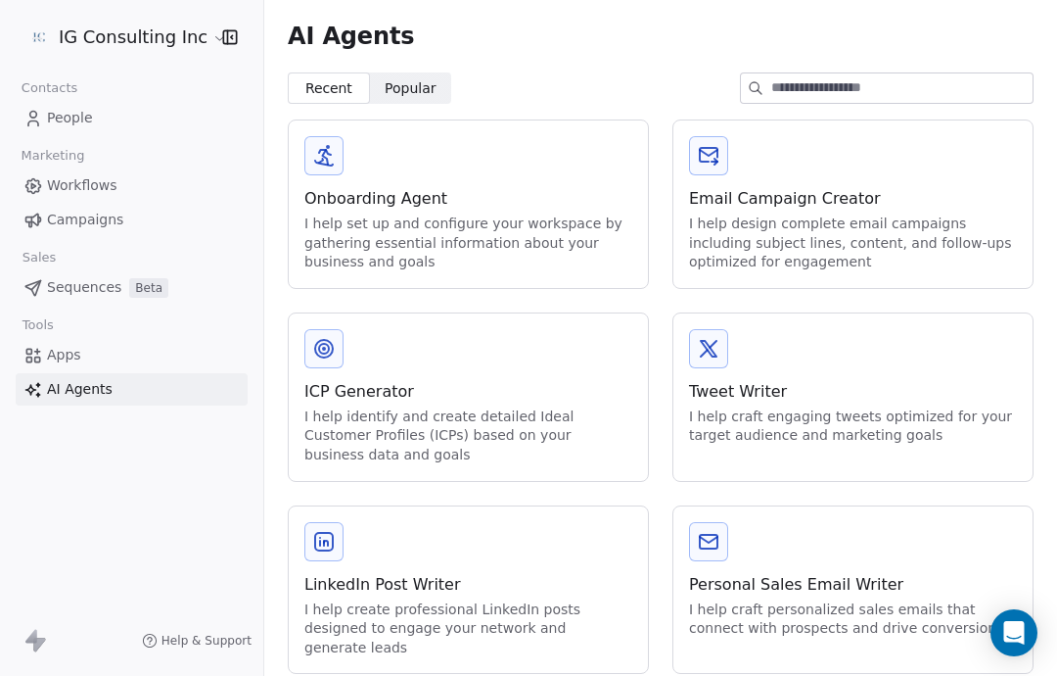
click at [78, 347] on span "Apps" at bounding box center [64, 355] width 34 height 21
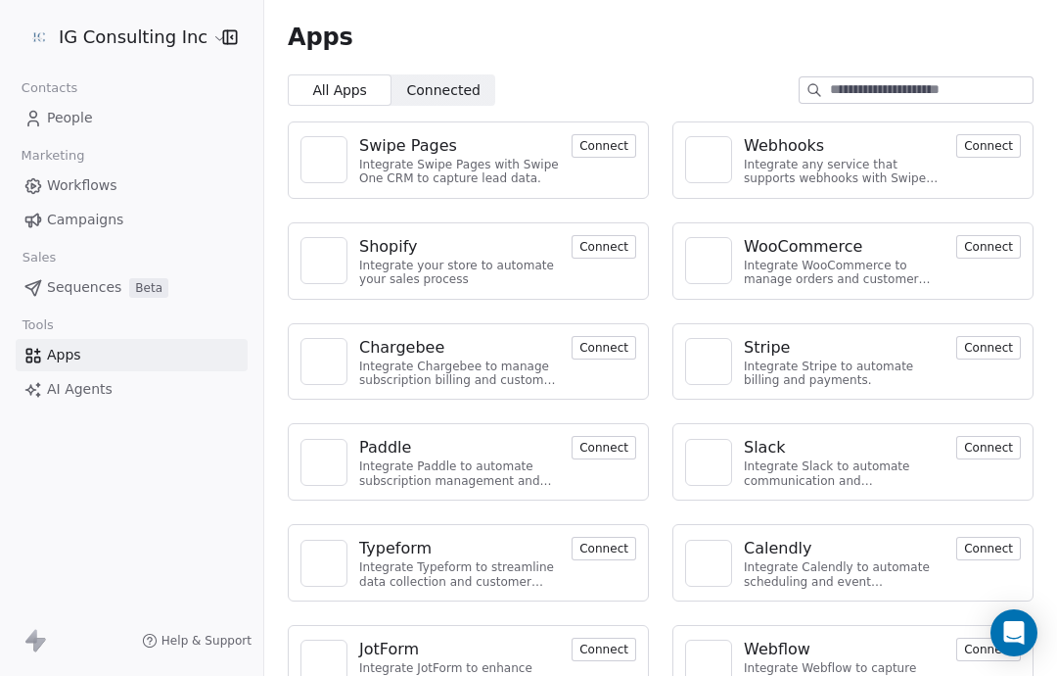
click at [80, 110] on span "People" at bounding box center [70, 118] width 46 height 21
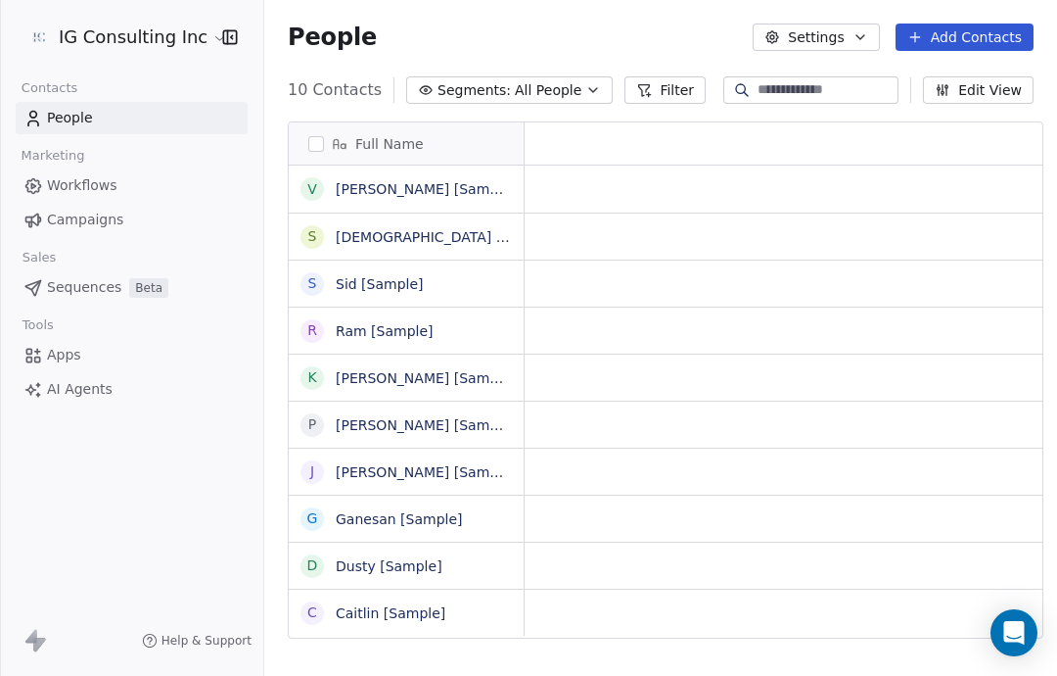
scroll to position [1, 1]
